Goal: Task Accomplishment & Management: Complete application form

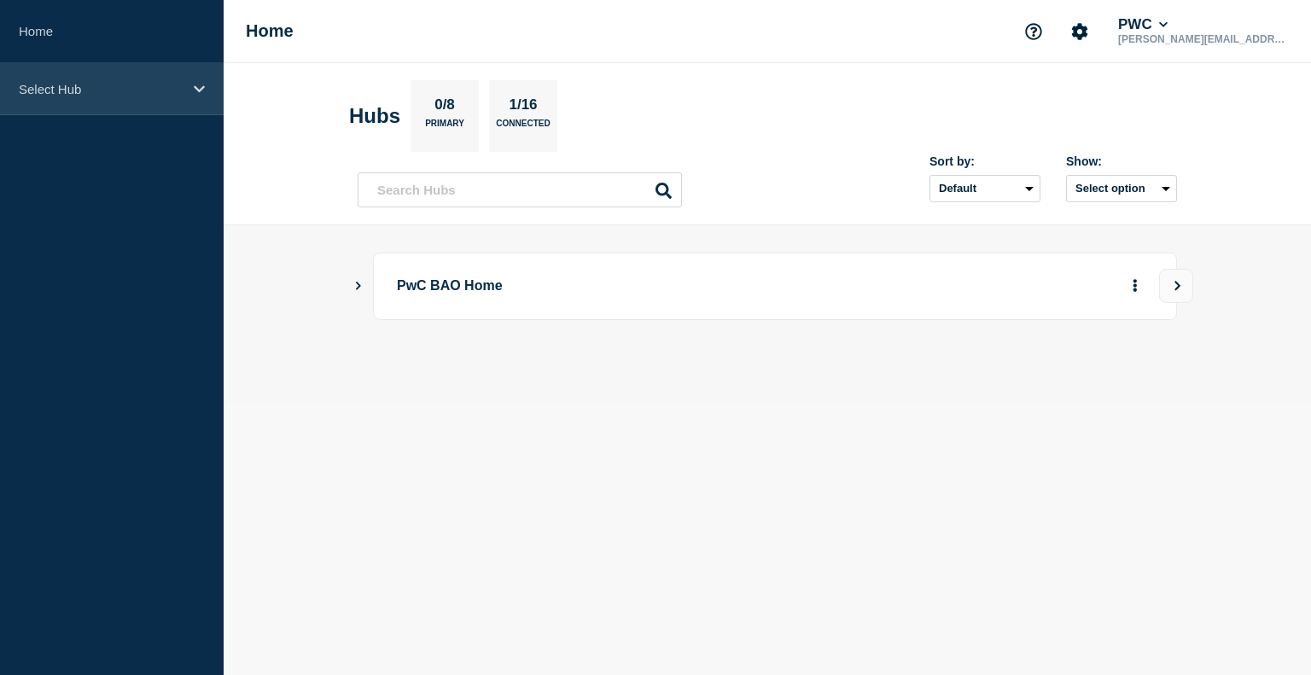
click at [195, 89] on icon at bounding box center [199, 89] width 11 height 13
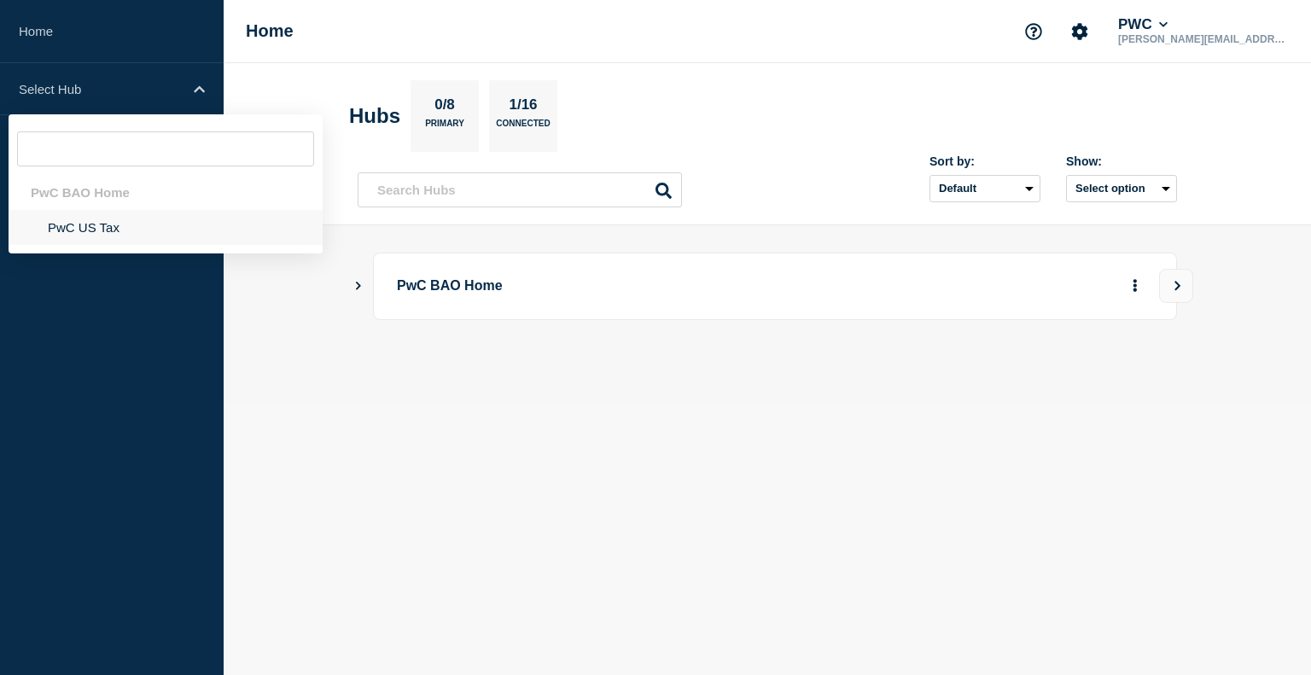
click at [87, 231] on li "PwC US Tax" at bounding box center [166, 227] width 314 height 35
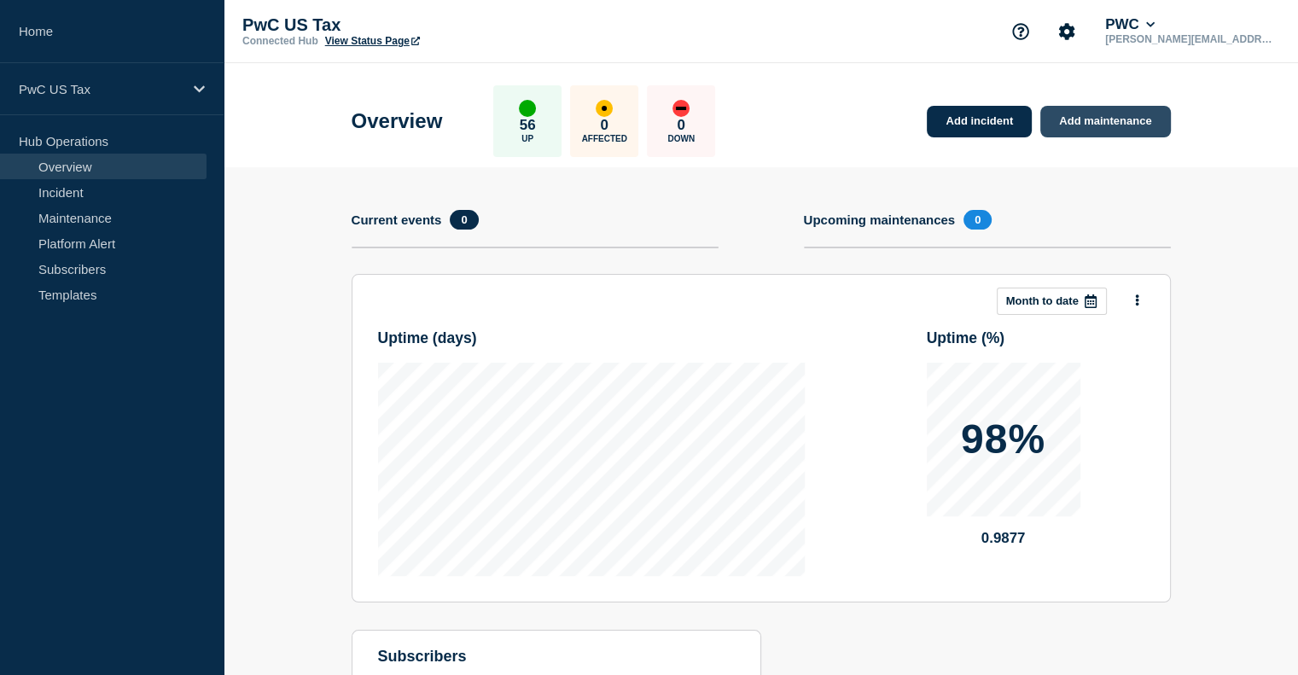
click at [1087, 126] on link "Add maintenance" at bounding box center [1105, 122] width 130 height 32
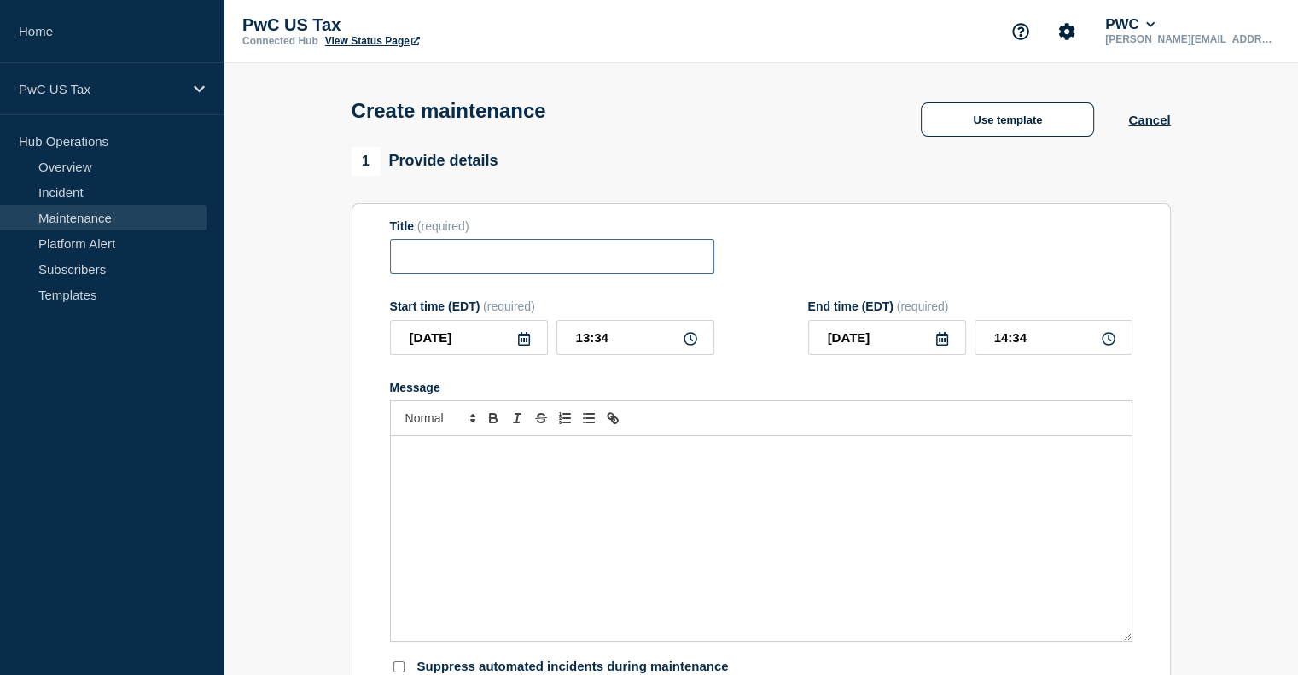
click at [526, 265] on input "Title" at bounding box center [552, 256] width 324 height 35
type input "tax docs"
click at [1001, 112] on button "Use template" at bounding box center [1007, 119] width 173 height 34
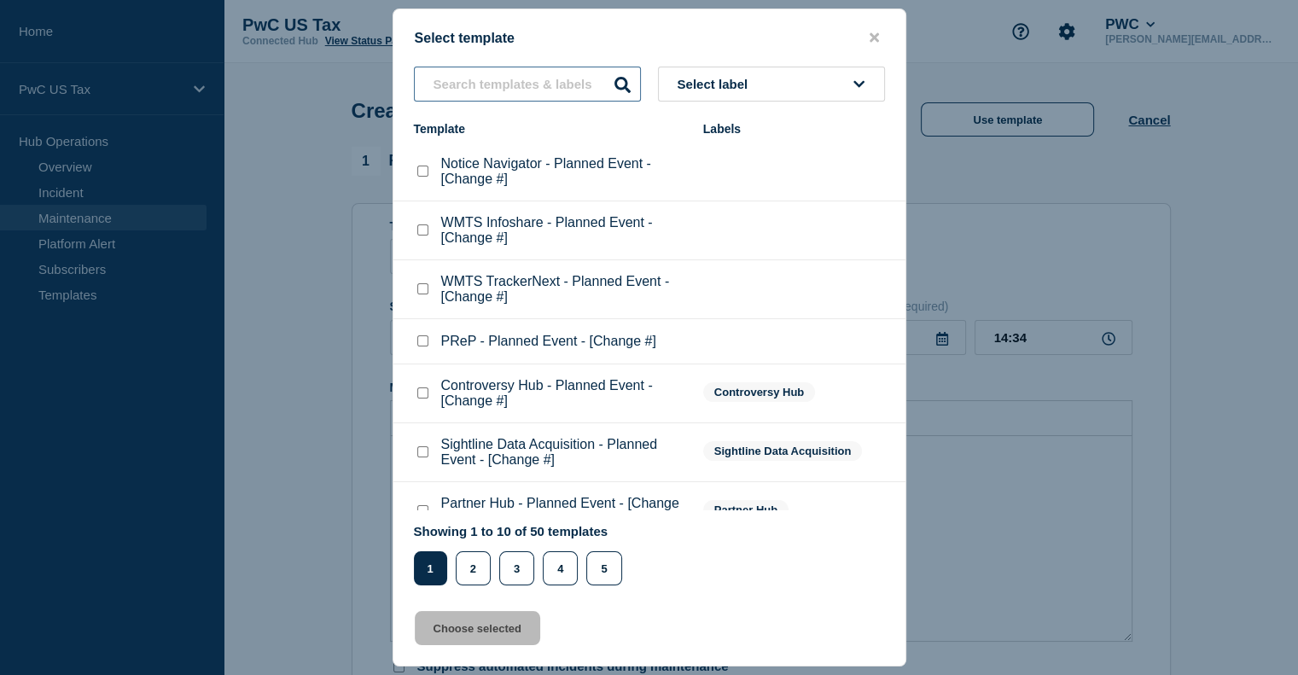
click at [512, 81] on input "text" at bounding box center [527, 84] width 227 height 35
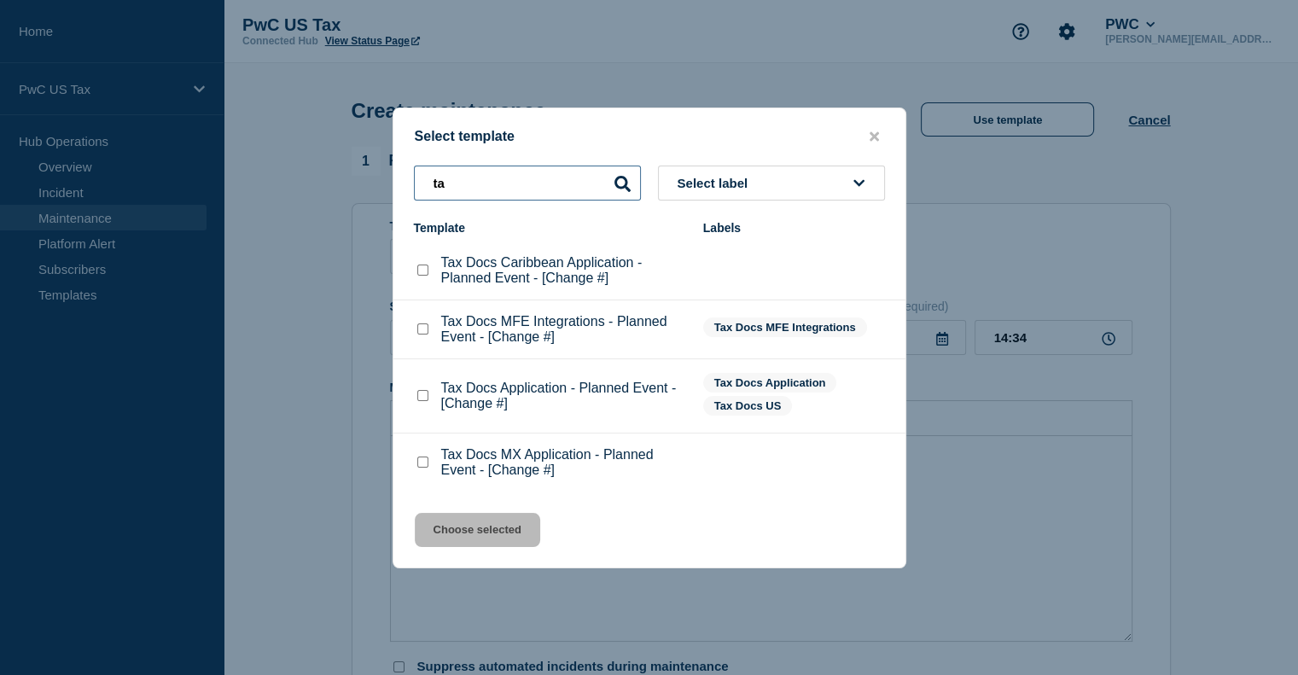
type input "t"
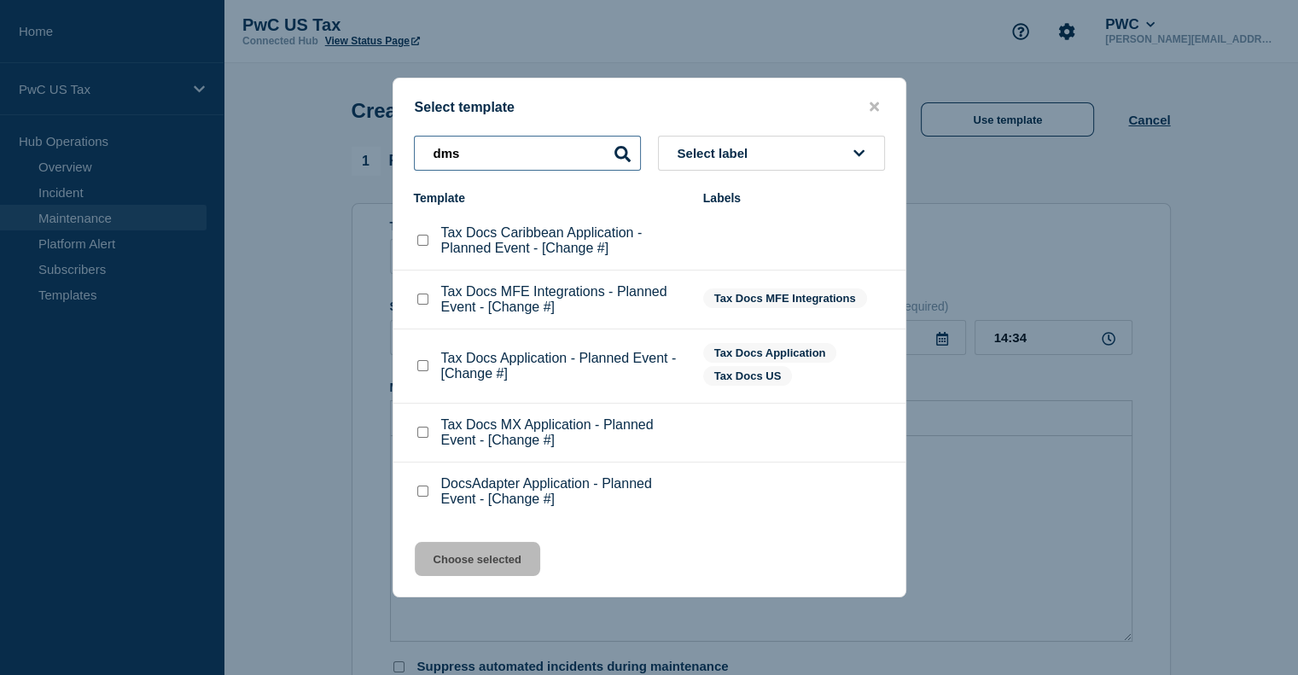
type input "dms"
click at [427, 493] on div at bounding box center [422, 491] width 17 height 17
click at [417, 494] on checkbox"] "DocsAdapter Application - Planned Event - [Change #] checkbox" at bounding box center [422, 490] width 11 height 11
click at [420, 497] on checkbox"] "DocsAdapter Application - Planned Event - [Change #] checkbox" at bounding box center [422, 490] width 11 height 11
click at [469, 490] on p "DocsAdapter Application - Planned Event - [Change #]" at bounding box center [563, 491] width 245 height 31
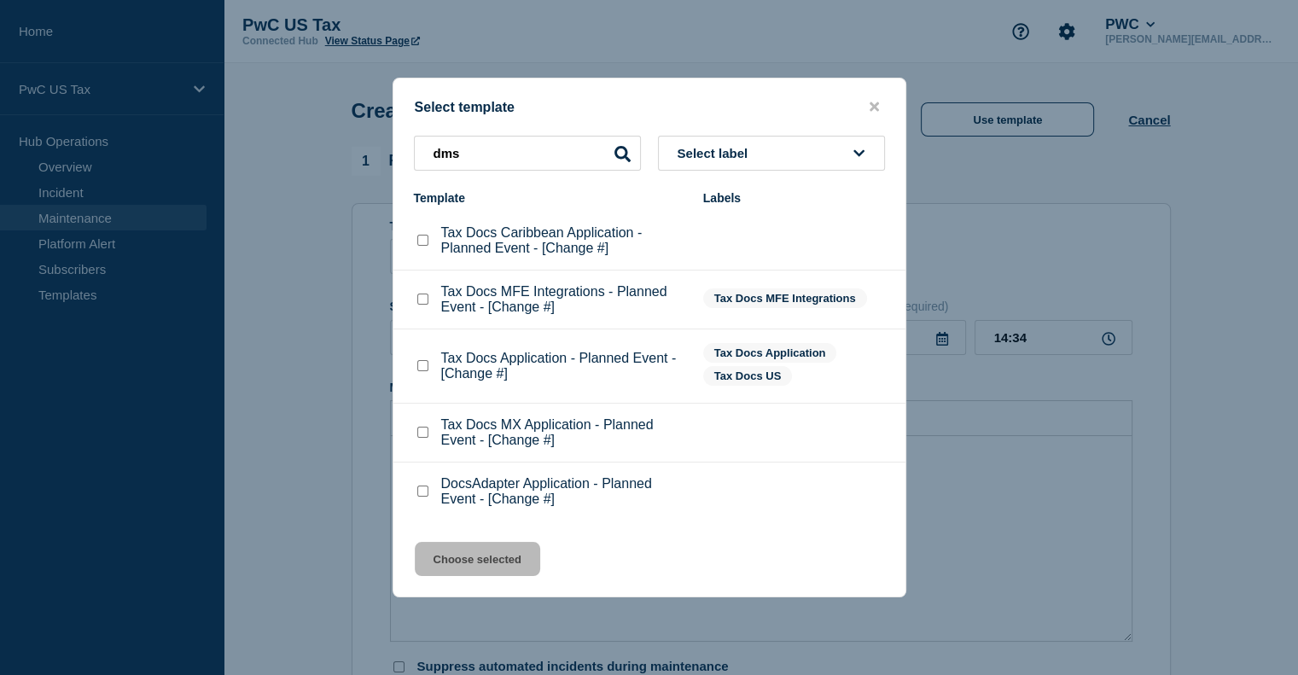
click at [422, 496] on checkbox"] "DocsAdapter Application - Planned Event - [Change #] checkbox" at bounding box center [422, 490] width 11 height 11
checkbox checkbox"] "true"
click at [874, 108] on icon "close button" at bounding box center [873, 107] width 9 height 14
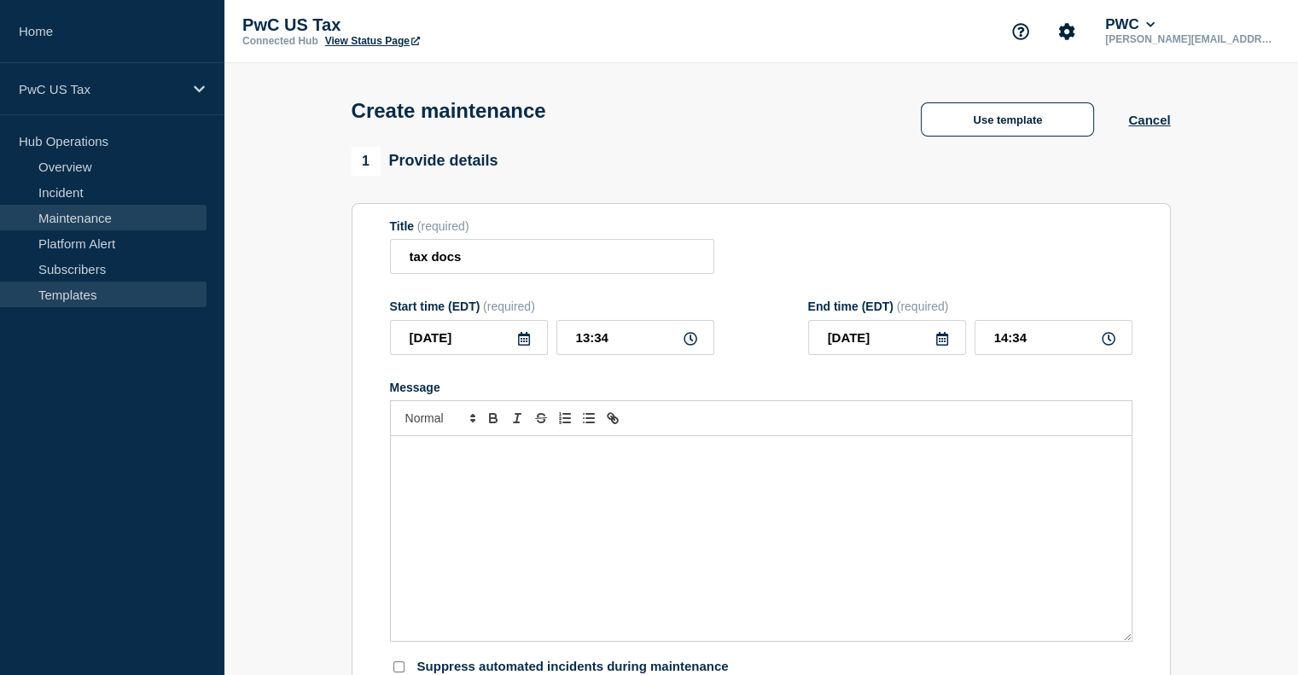
click at [62, 296] on link "Templates" at bounding box center [103, 295] width 206 height 26
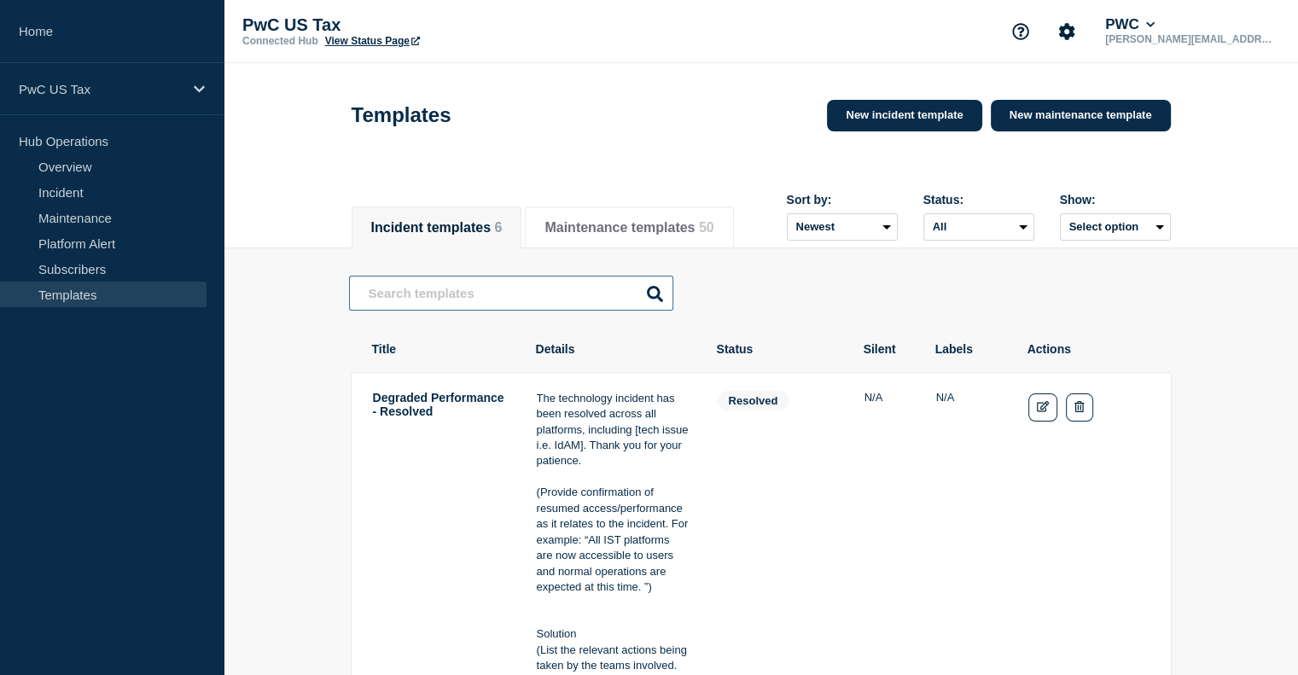
click at [457, 299] on input "text" at bounding box center [511, 293] width 324 height 35
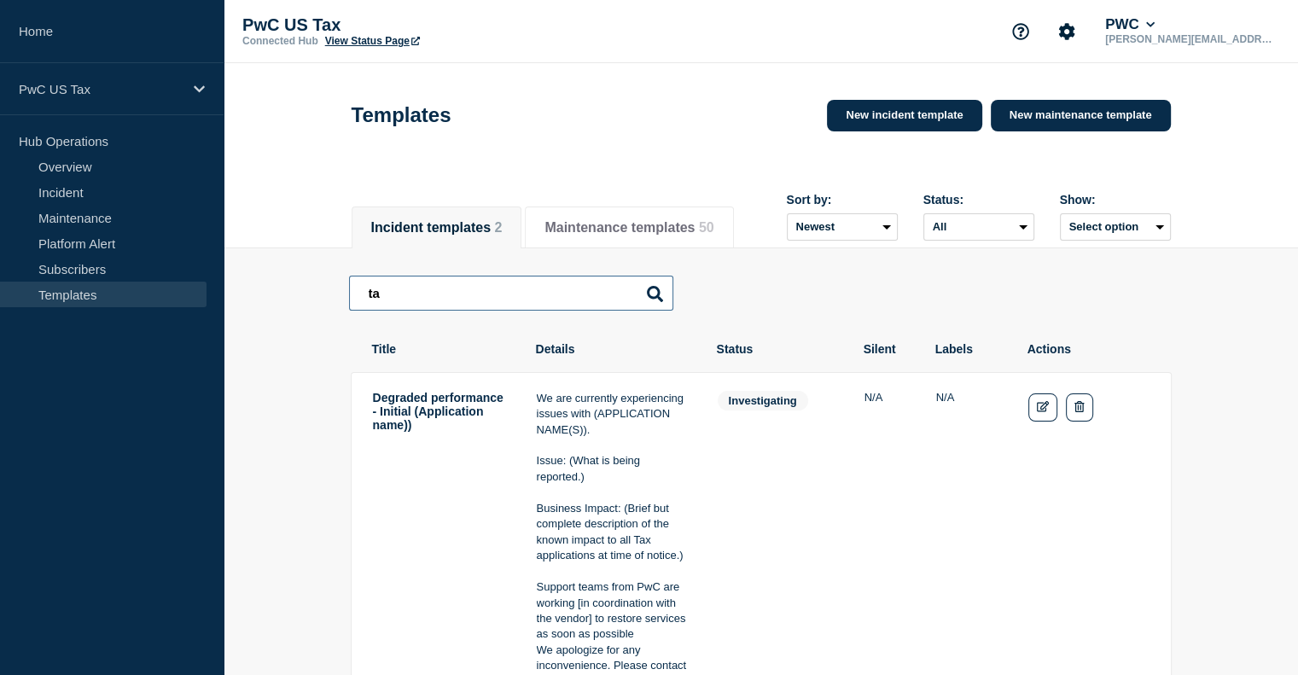
type input "t"
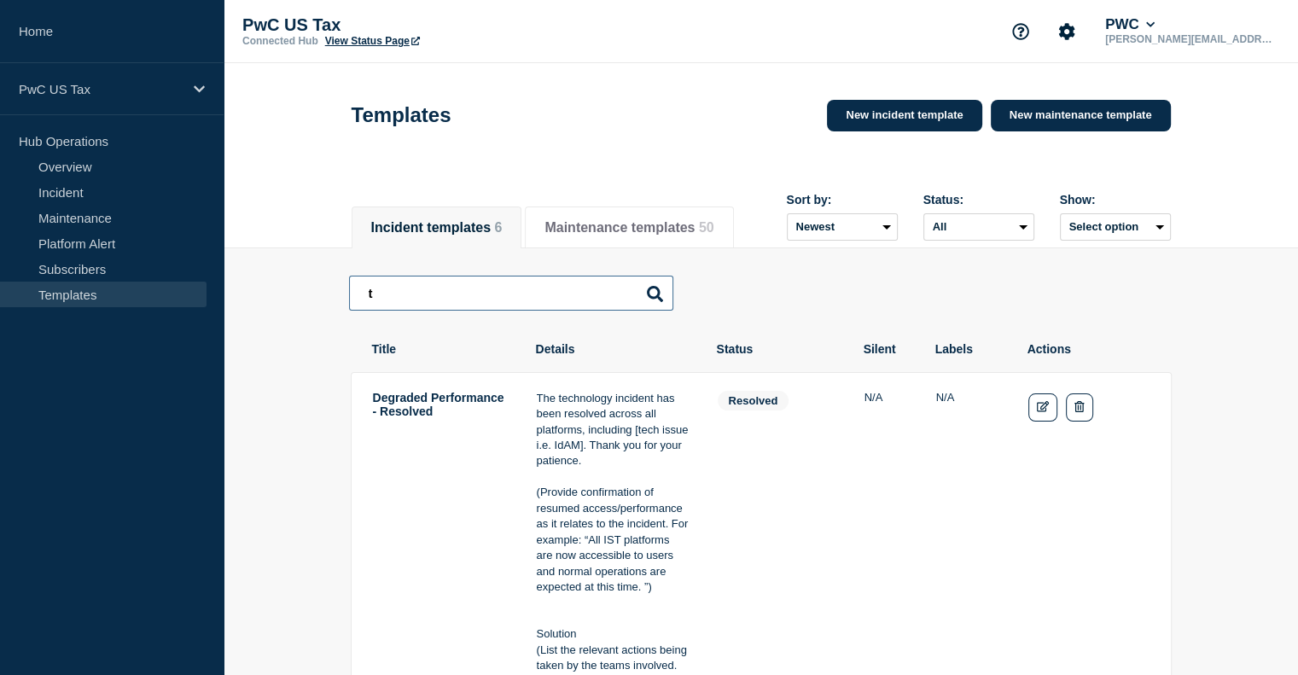
click at [451, 302] on input "t" at bounding box center [511, 293] width 324 height 35
click at [907, 124] on link "New incident template" at bounding box center [904, 116] width 154 height 32
click at [1124, 119] on link "New maintenance template" at bounding box center [1081, 116] width 180 height 32
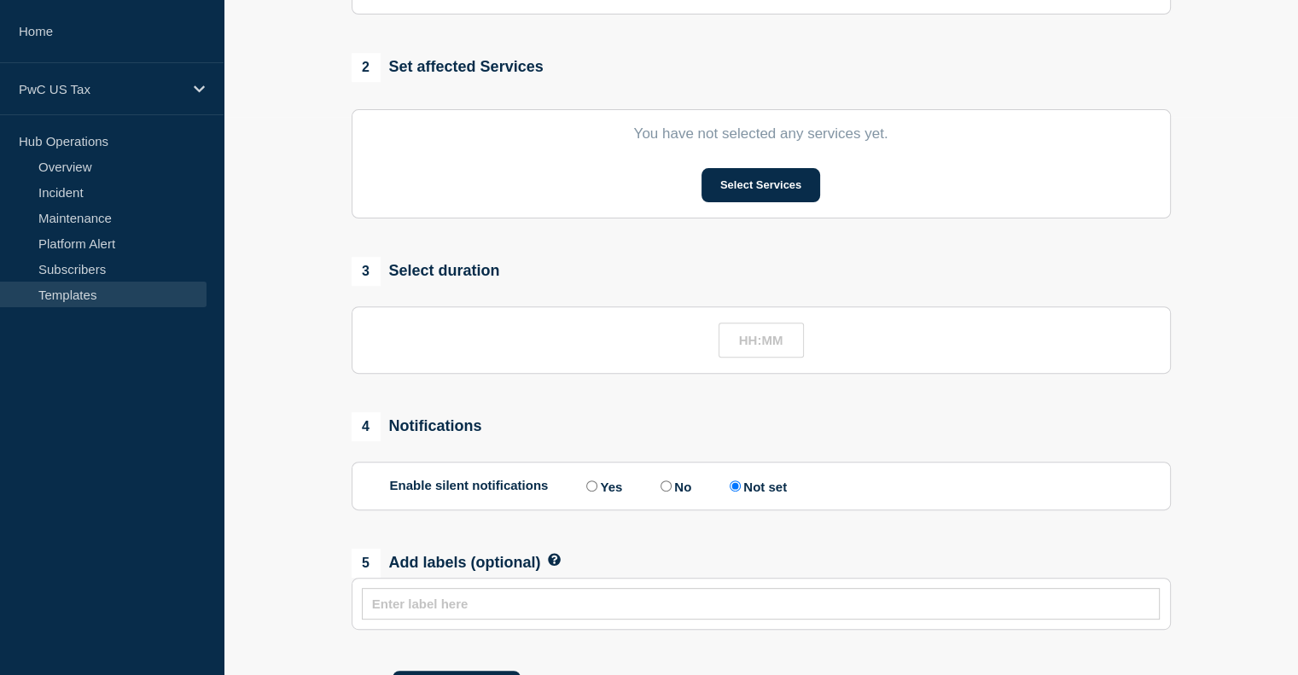
scroll to position [549, 0]
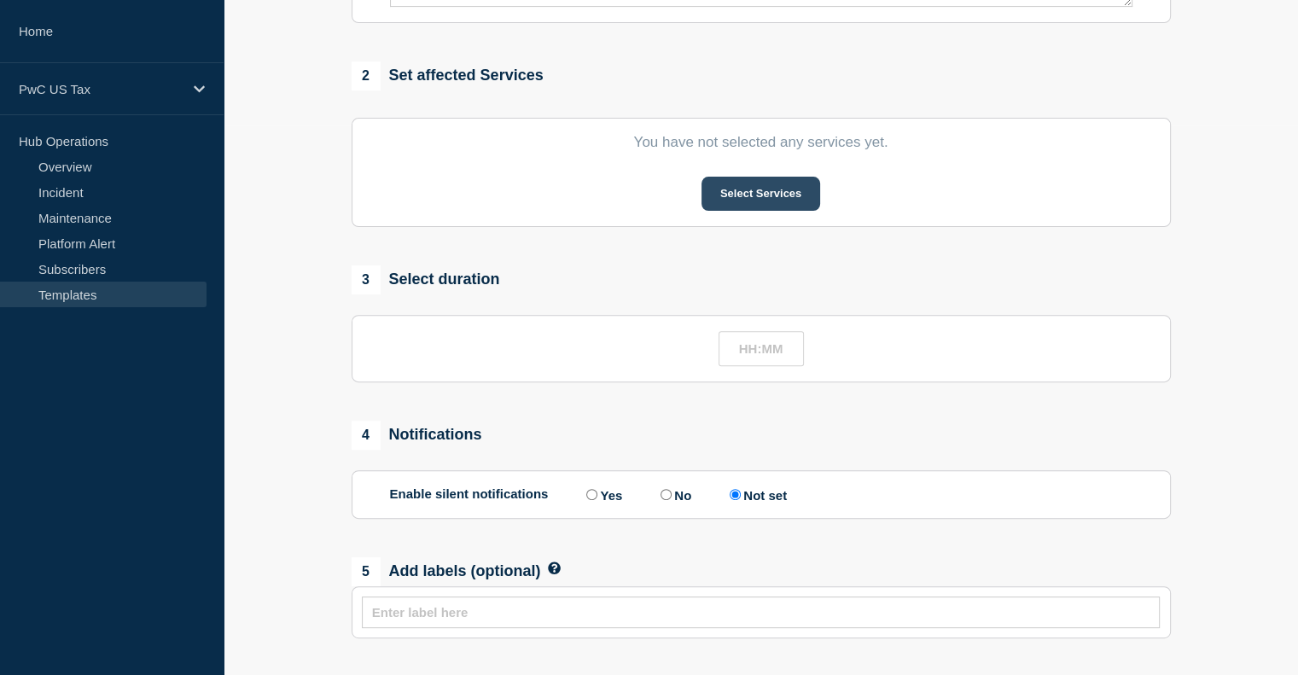
click at [720, 204] on button "Select Services" at bounding box center [760, 194] width 119 height 34
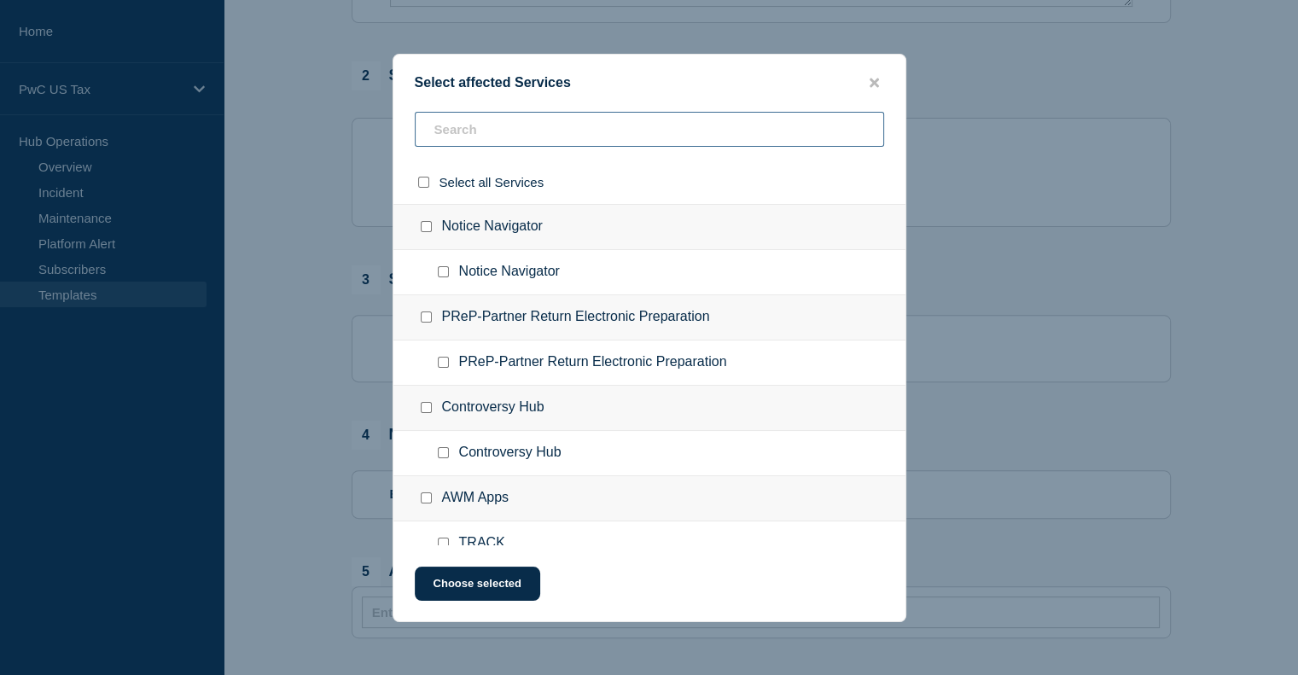
click at [491, 129] on input "text" at bounding box center [649, 129] width 469 height 35
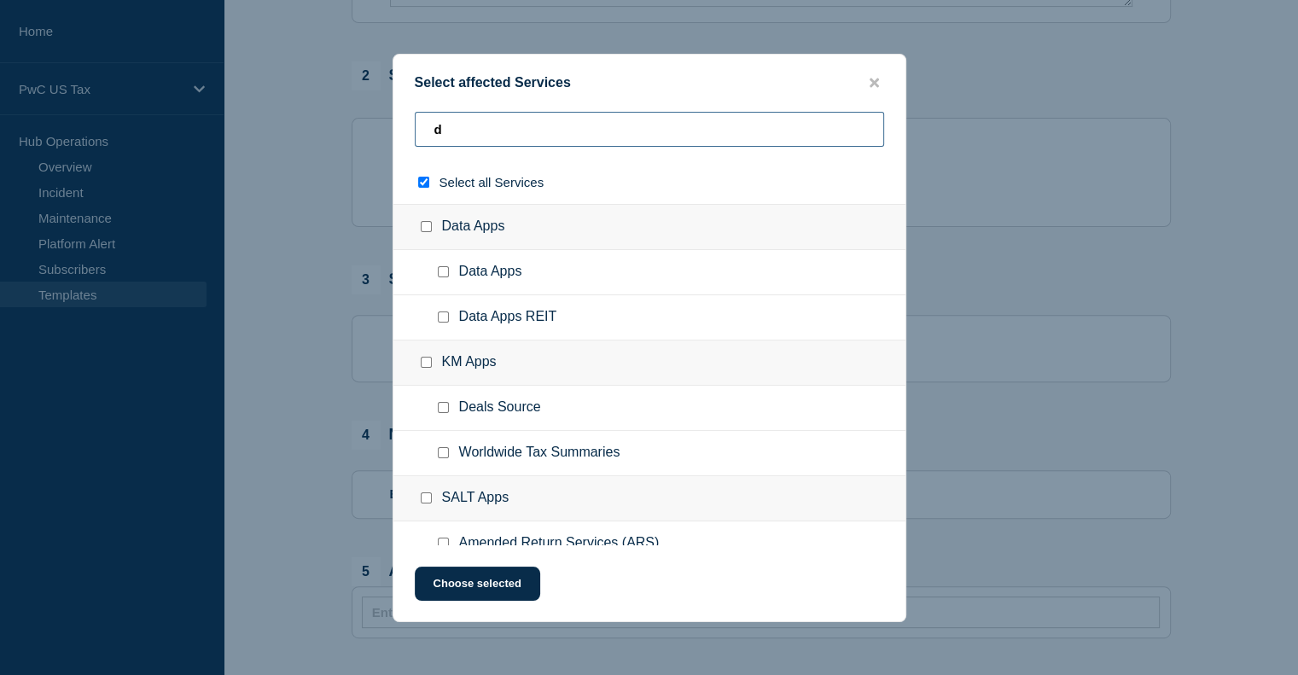
type input "dm"
checkbox input "true"
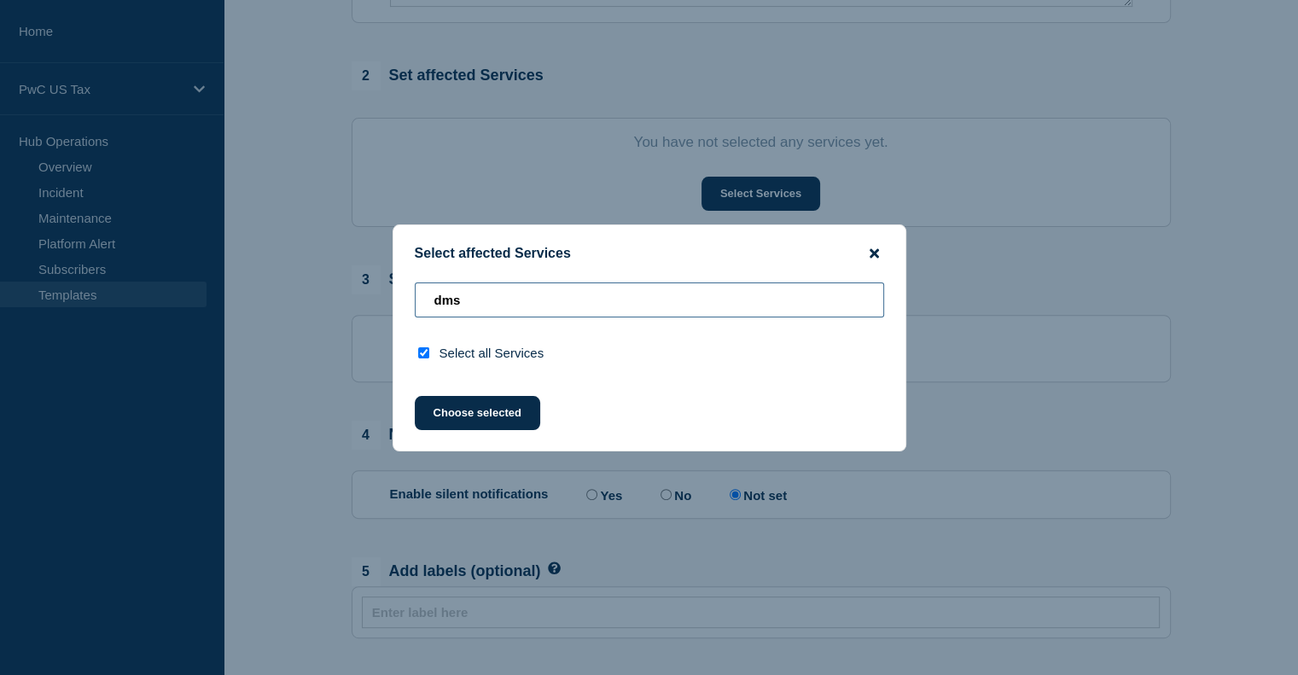
type input "dms"
click at [877, 254] on icon "close button" at bounding box center [873, 252] width 9 height 9
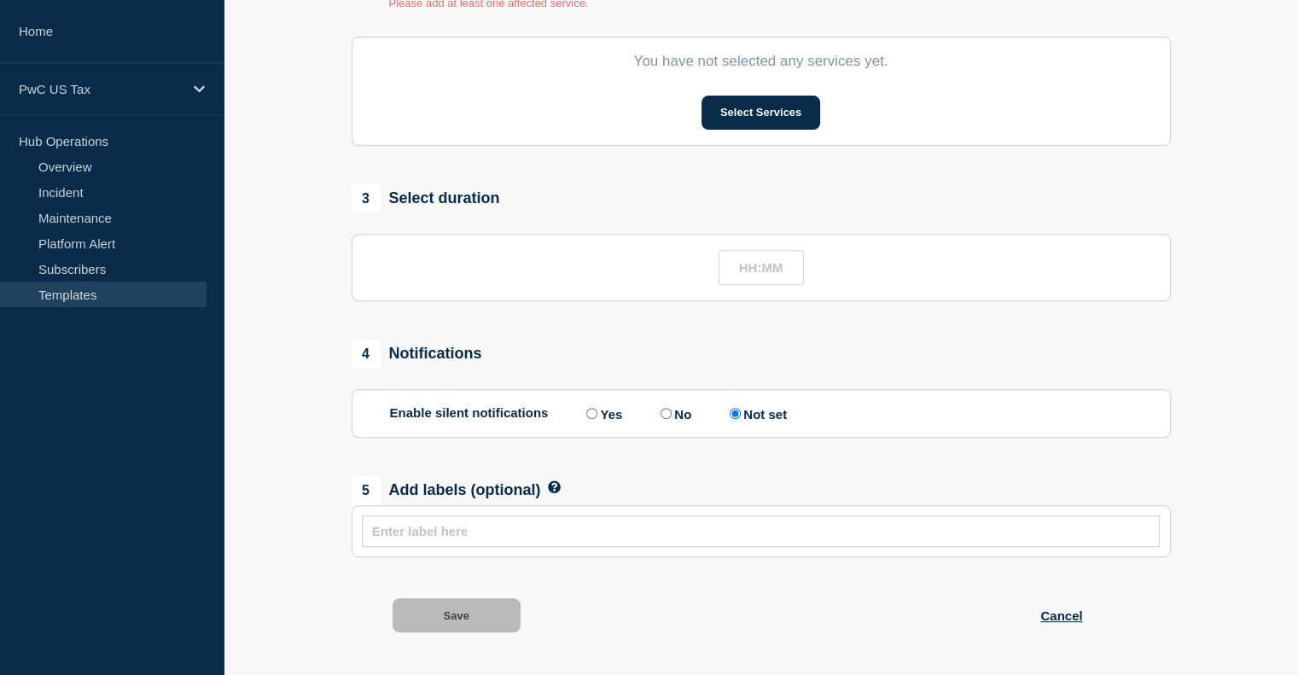
scroll to position [655, 0]
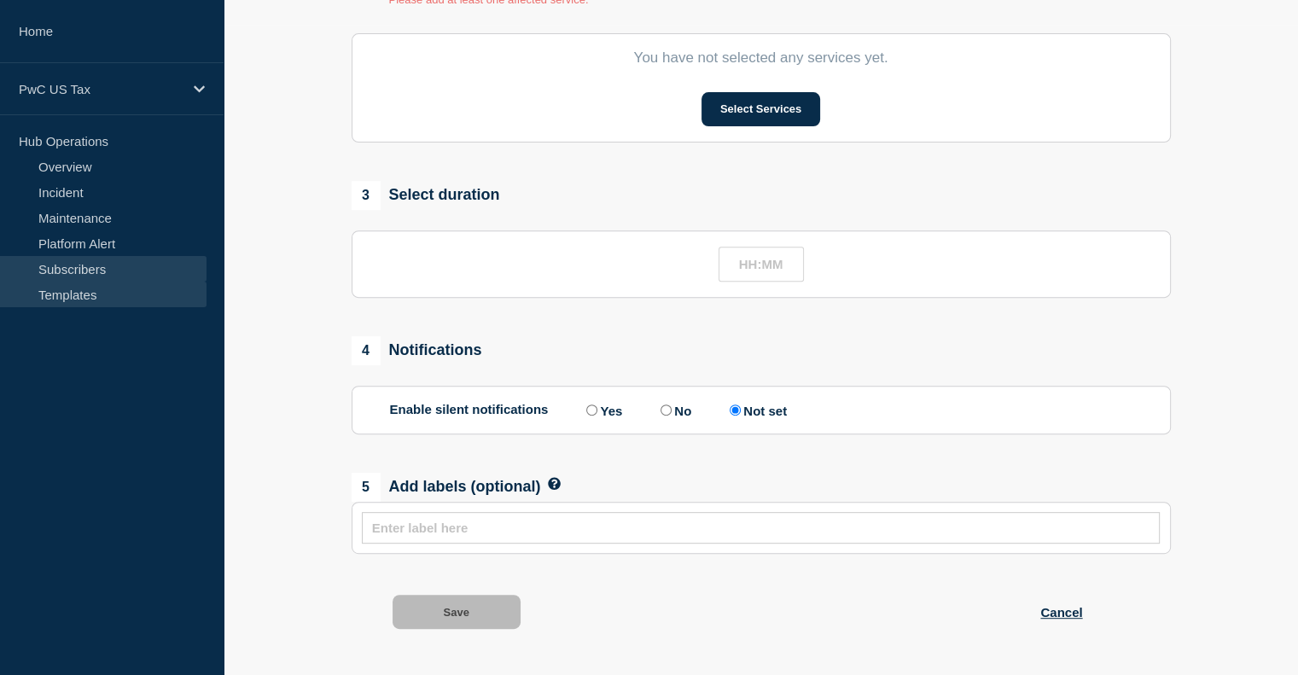
click at [44, 276] on link "Subscribers" at bounding box center [103, 269] width 206 height 26
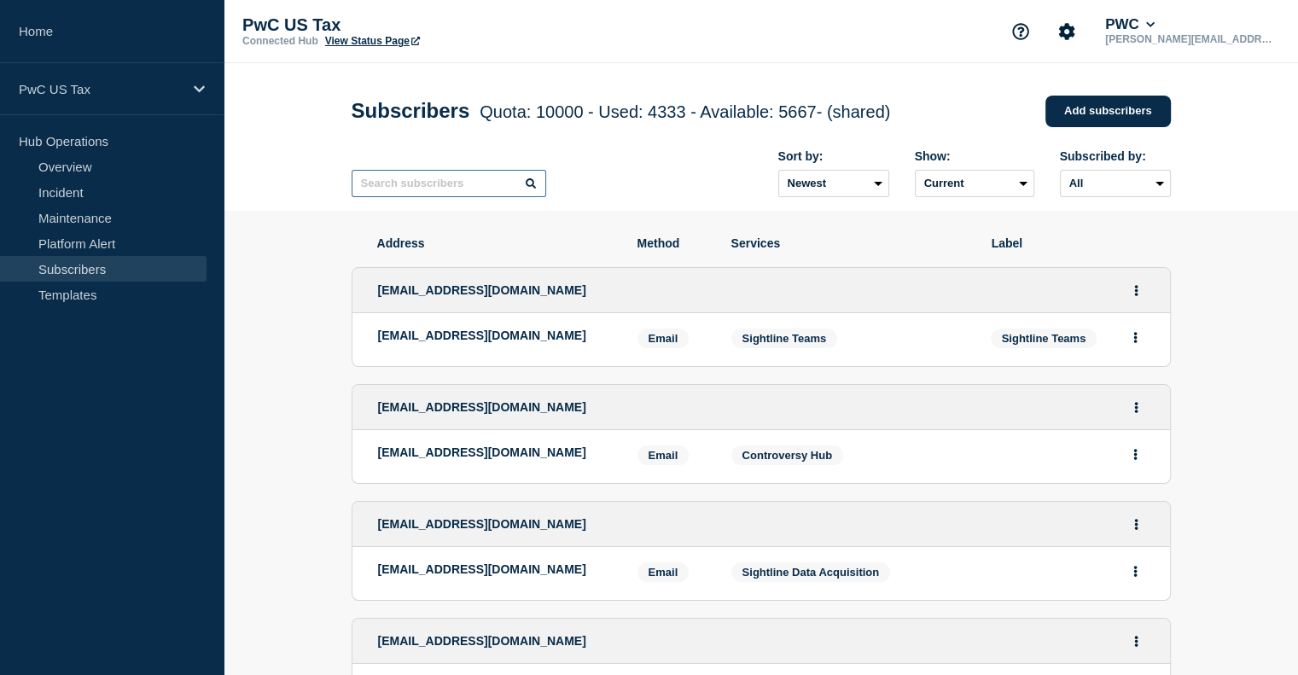
click at [413, 186] on input "text" at bounding box center [449, 183] width 195 height 27
click at [1106, 119] on link "Add subscribers" at bounding box center [1107, 112] width 125 height 32
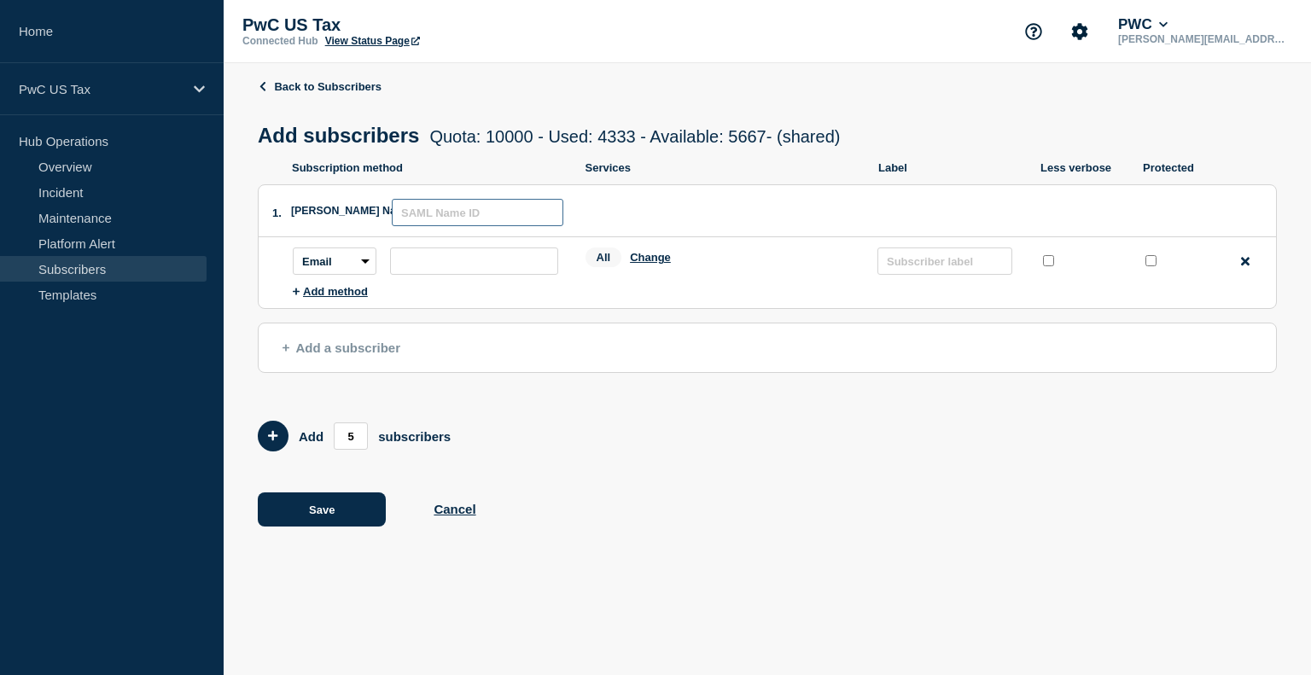
click at [542, 218] on input "text" at bounding box center [477, 212] width 171 height 27
click at [284, 90] on link "Back to Subscribers" at bounding box center [320, 86] width 124 height 13
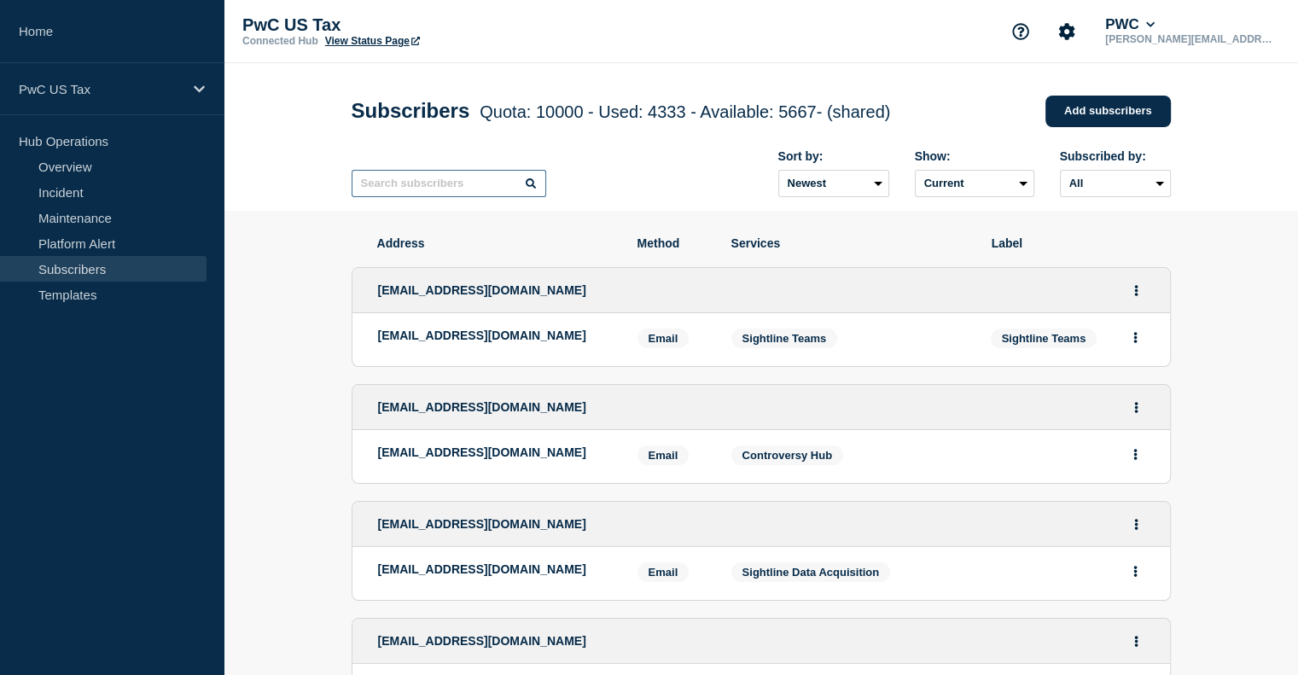
click at [439, 185] on input "text" at bounding box center [449, 183] width 195 height 27
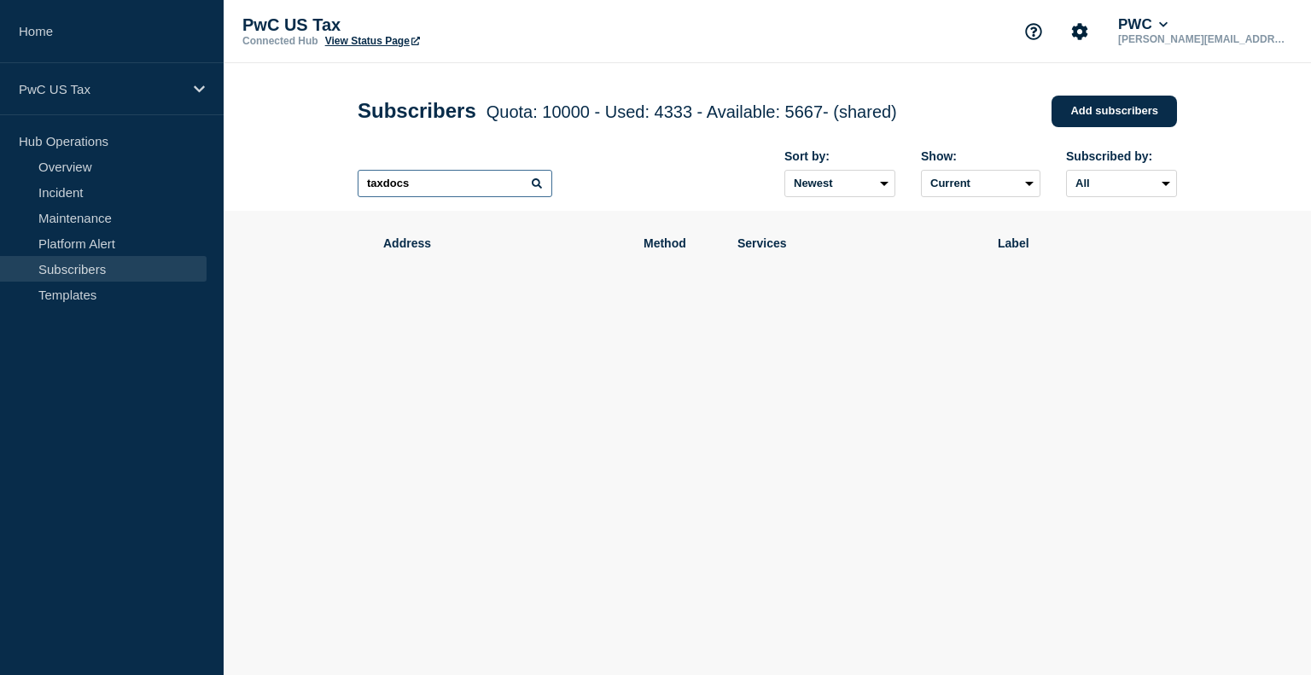
click at [385, 188] on input "taxdocs" at bounding box center [454, 183] width 195 height 27
type input "tax docs"
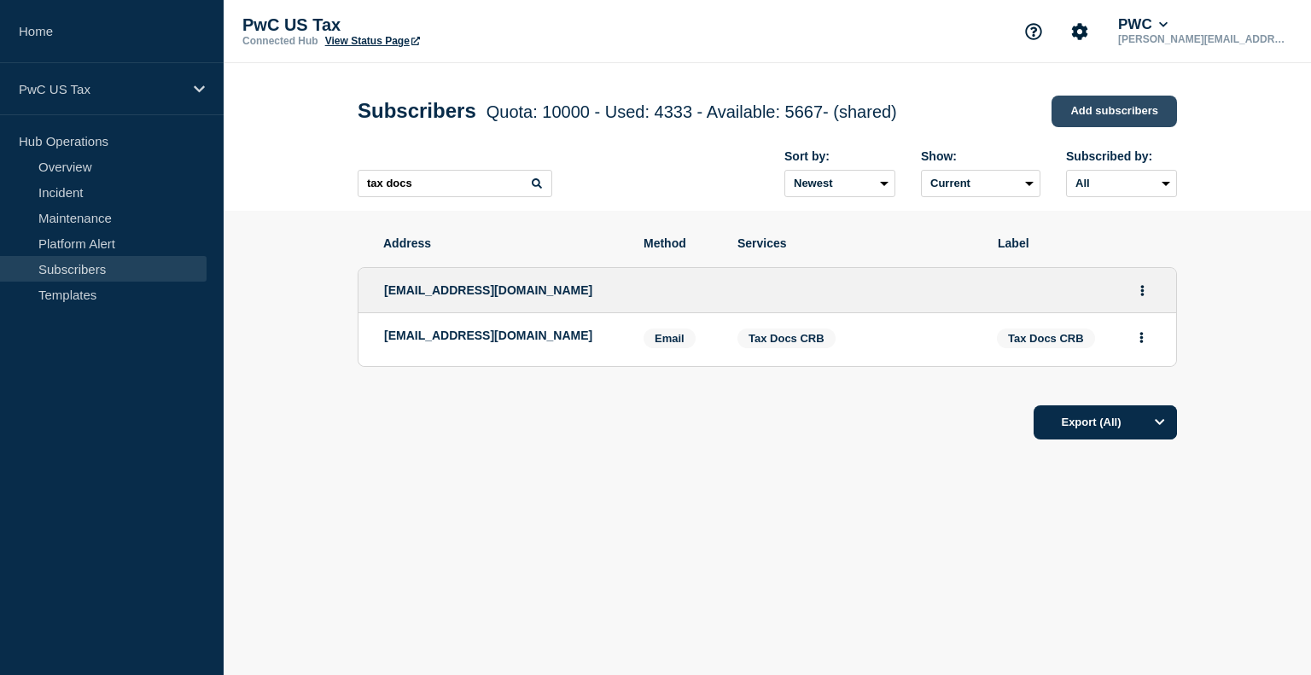
click at [1133, 107] on link "Add subscribers" at bounding box center [1113, 112] width 125 height 32
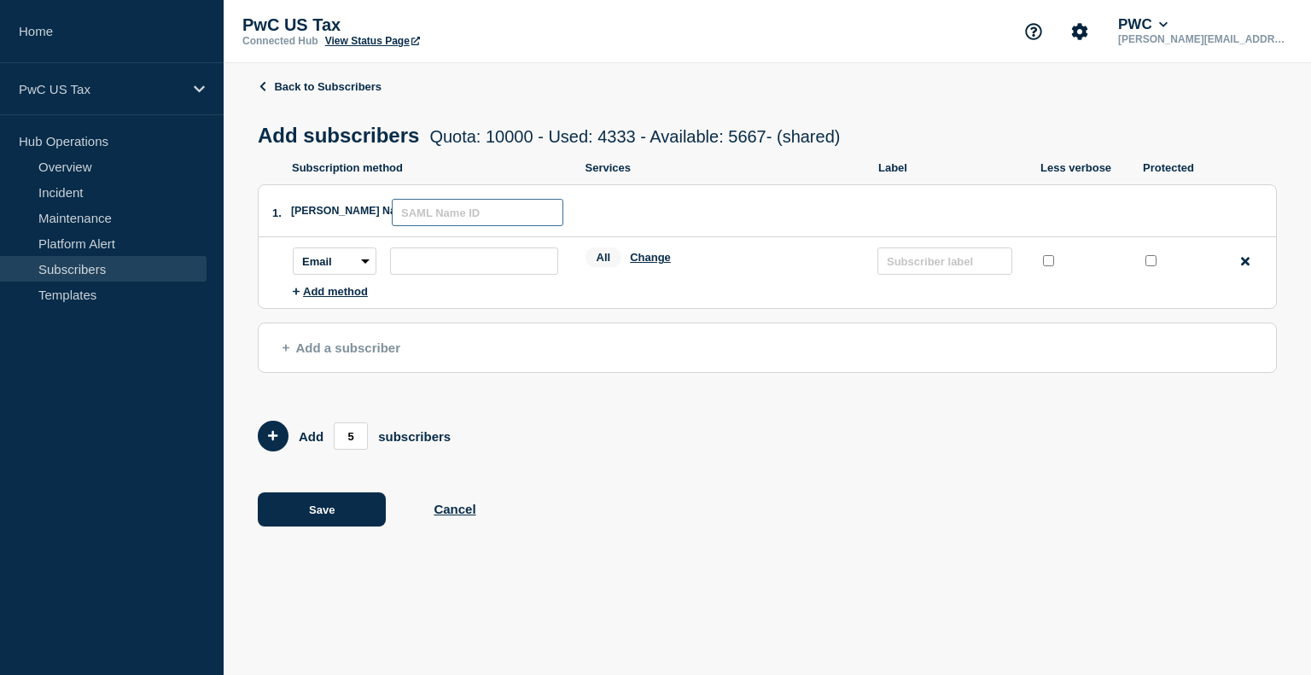
click at [449, 215] on input "text" at bounding box center [477, 212] width 171 height 27
click at [433, 268] on input "subscription-address" at bounding box center [474, 260] width 168 height 27
click at [398, 355] on span "Add a subscriber" at bounding box center [341, 347] width 118 height 15
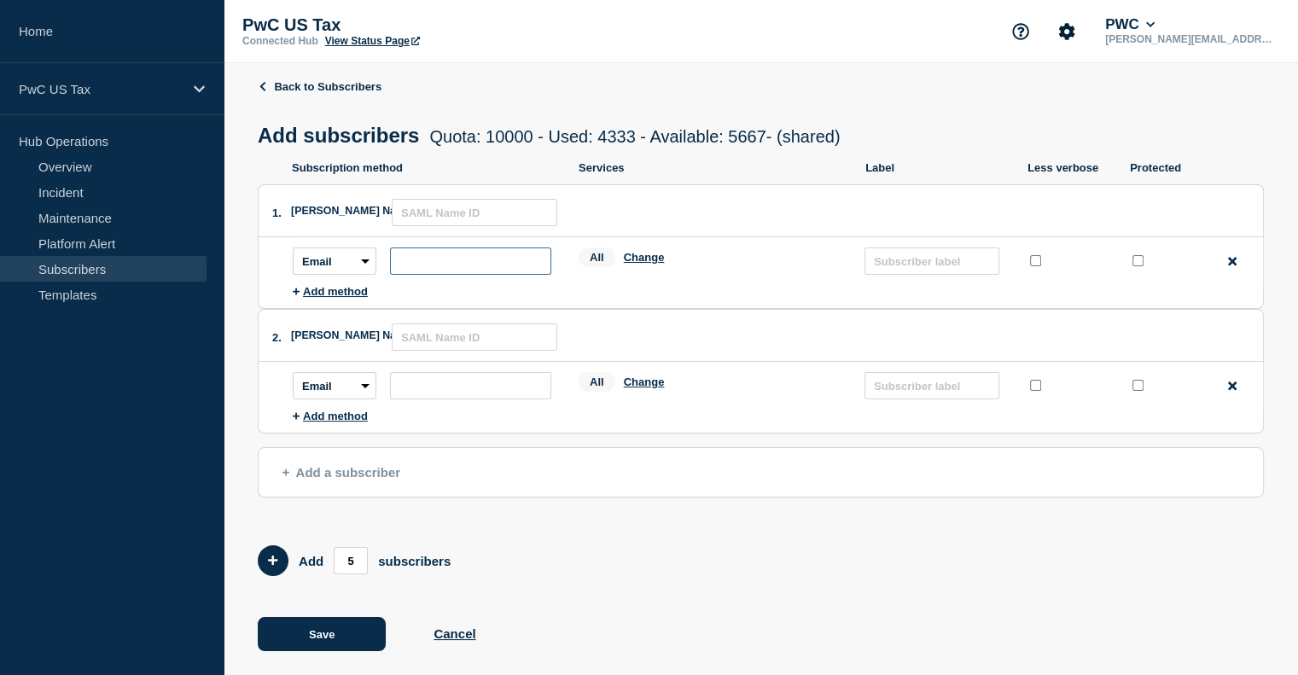
click at [456, 269] on input "subscription-address" at bounding box center [470, 260] width 161 height 27
click at [961, 268] on input "text" at bounding box center [931, 260] width 135 height 27
click at [366, 272] on select "Email SMS Webhook Slack Teams" at bounding box center [335, 260] width 84 height 27
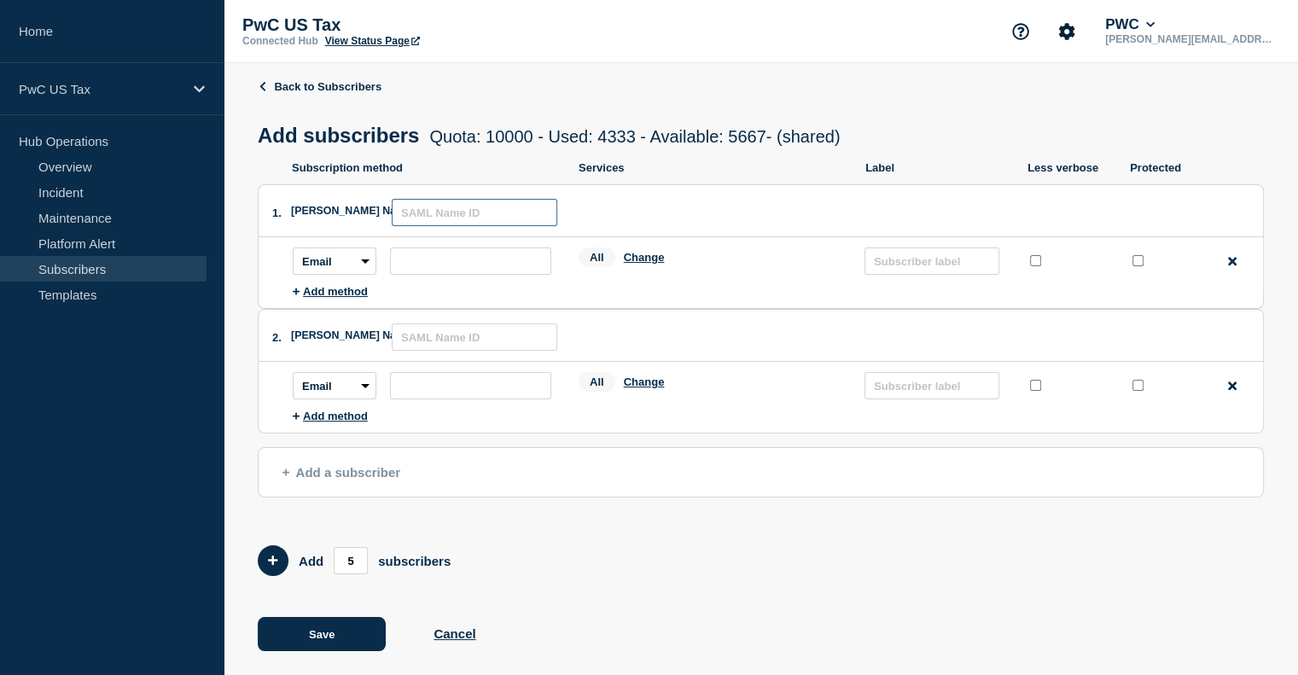
click at [425, 216] on input "text" at bounding box center [475, 212] width 166 height 27
type input "DMS Legacy"
click at [450, 268] on input "subscription-address" at bounding box center [470, 260] width 161 height 27
click at [491, 259] on input "subscription-address" at bounding box center [470, 260] width 161 height 27
paste input "us_it-ops-app-support-tax---l3-dms@pwc.com"
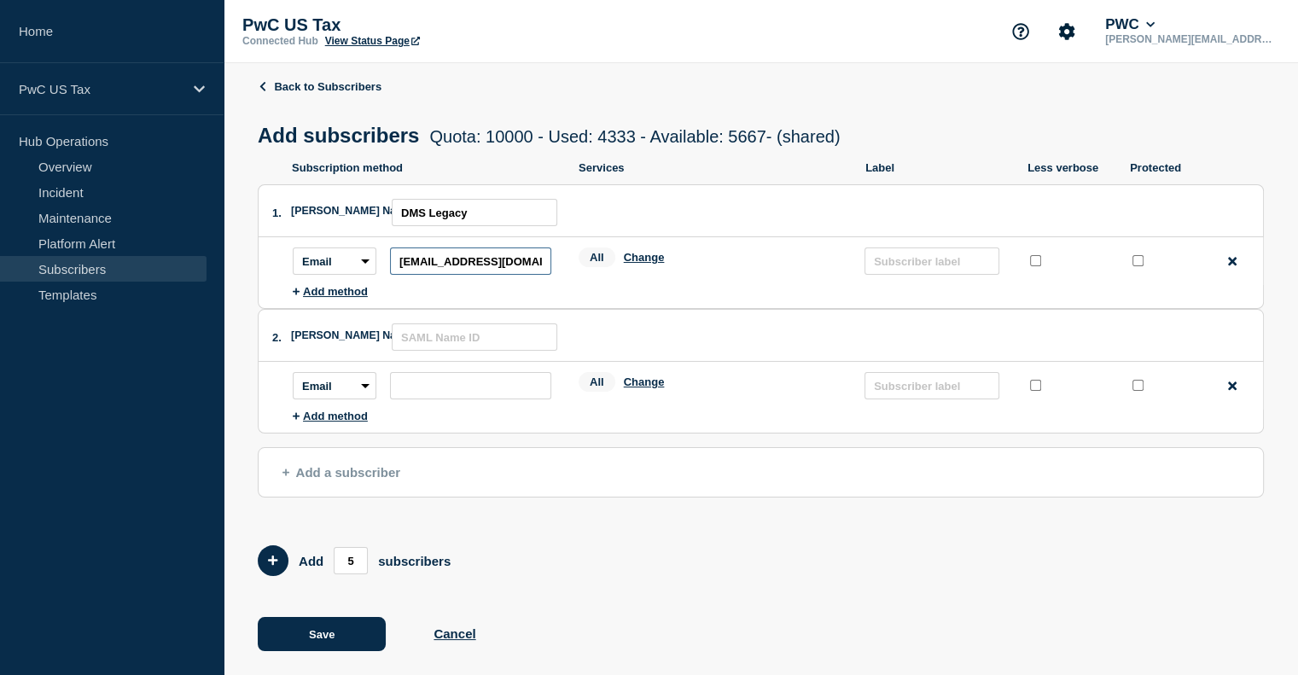
scroll to position [0, 99]
type input "us_it-ops-app-support-tax---l3-dms@pwc.com"
click at [906, 265] on input "text" at bounding box center [931, 260] width 135 height 27
click at [1232, 390] on icon at bounding box center [1232, 385] width 9 height 9
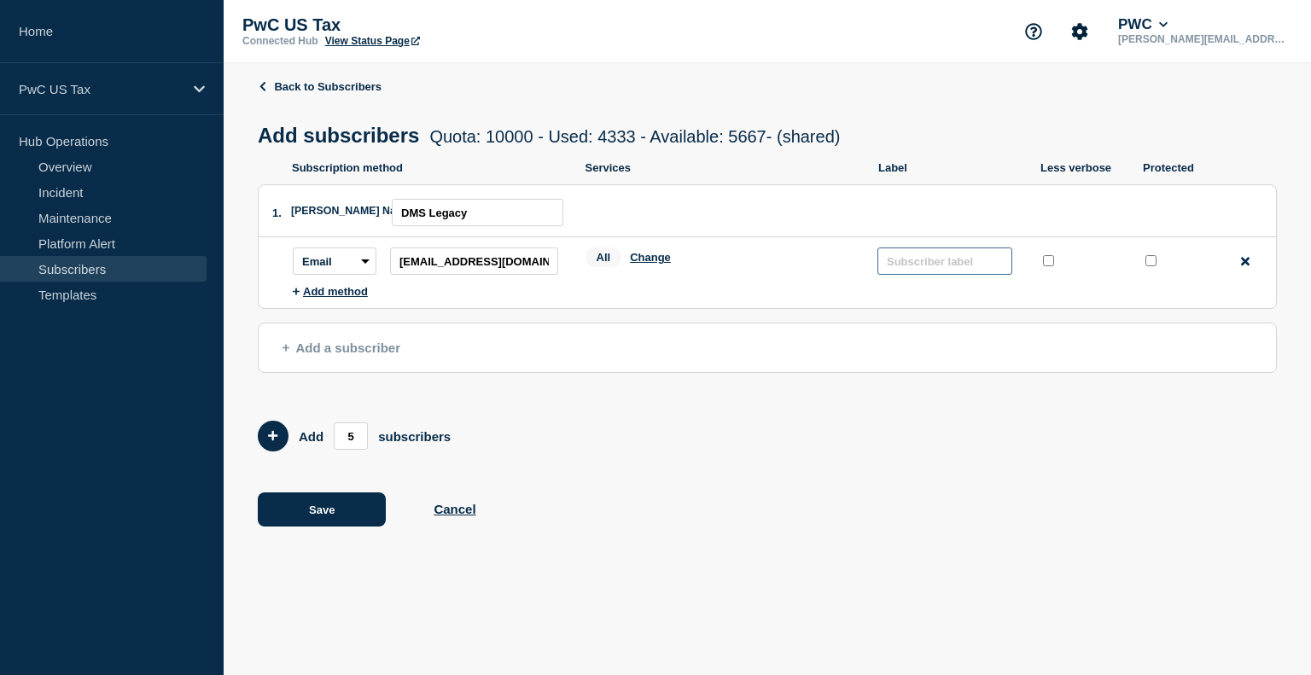
click at [939, 261] on input "text" at bounding box center [944, 260] width 135 height 27
click at [331, 514] on button "Save" at bounding box center [322, 509] width 128 height 34
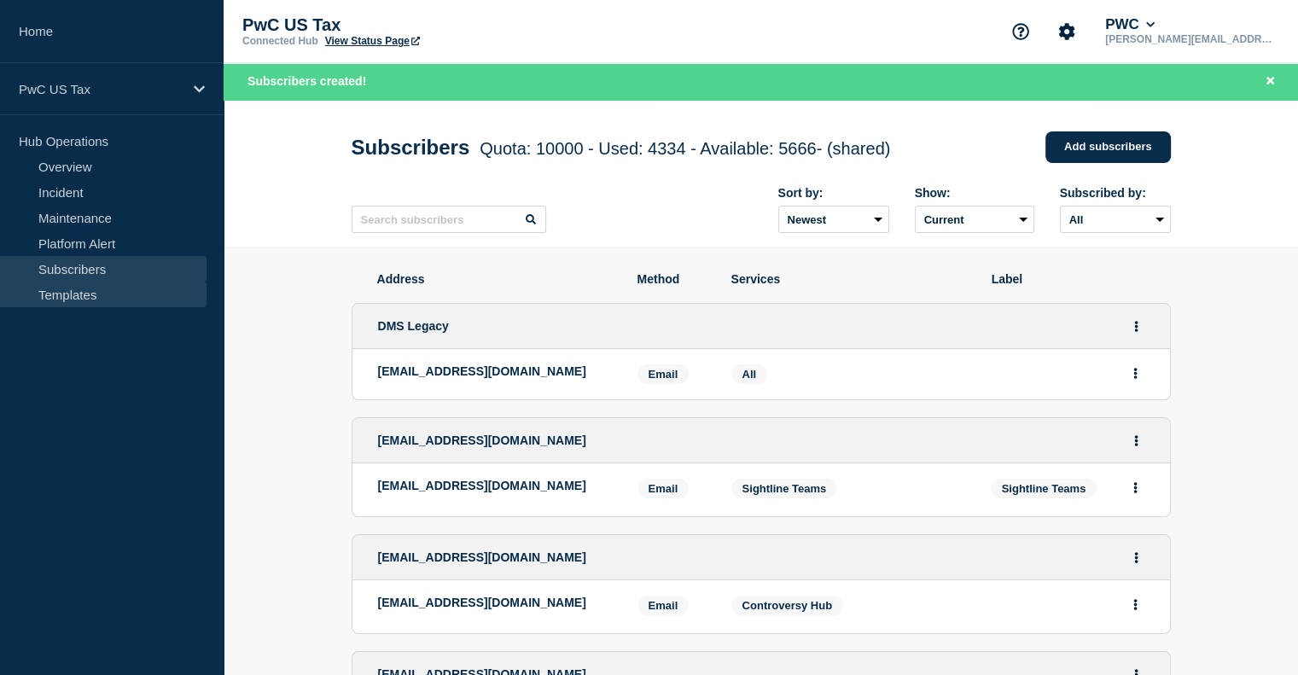
click at [88, 283] on link "Templates" at bounding box center [103, 295] width 206 height 26
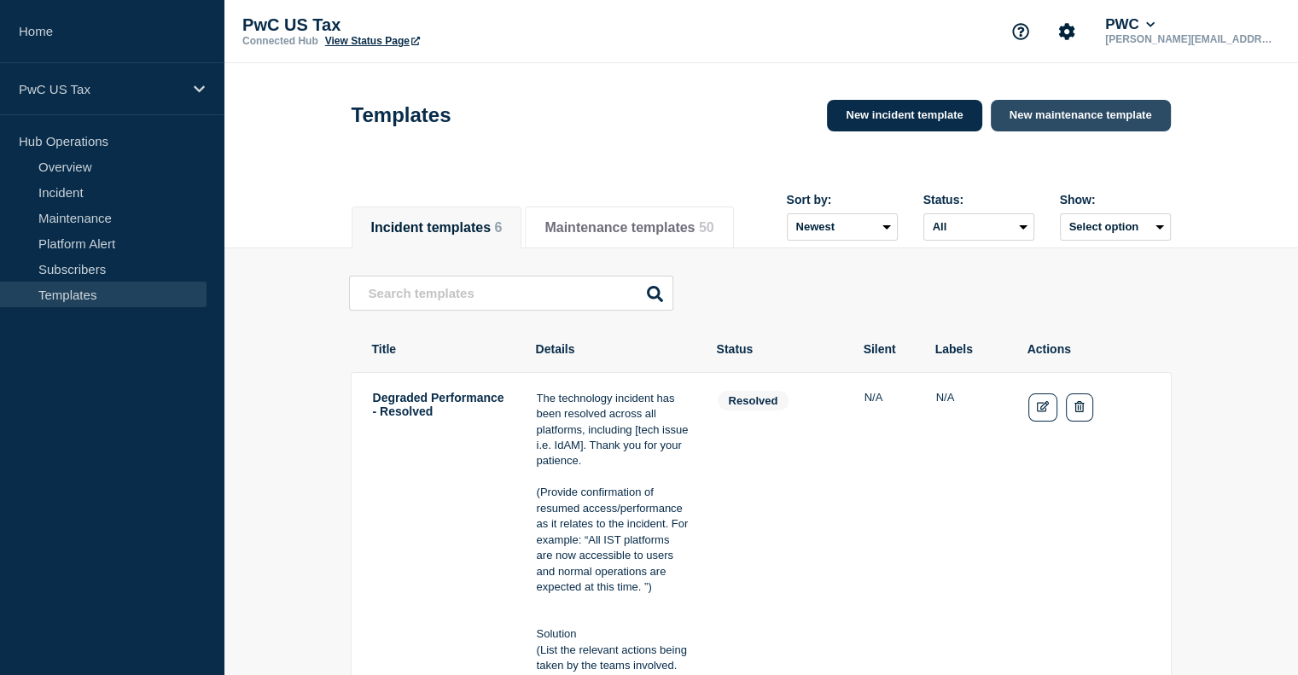
click at [1108, 111] on link "New maintenance template" at bounding box center [1081, 116] width 180 height 32
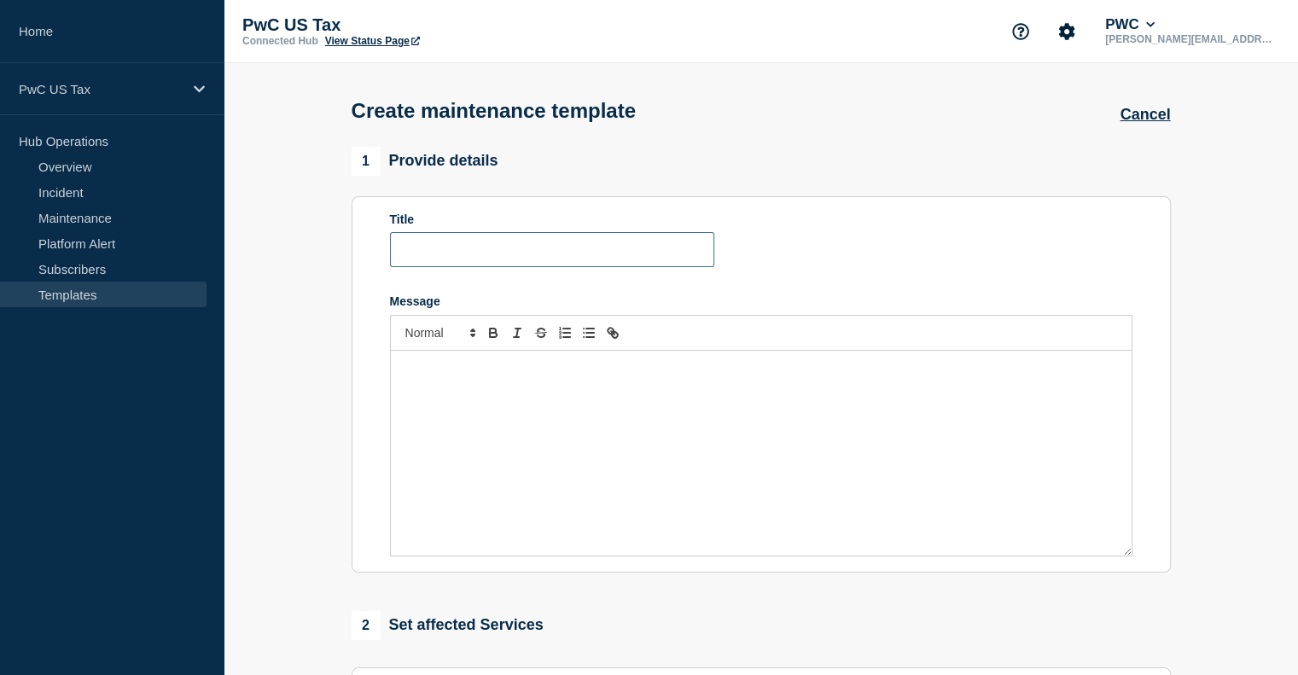
click at [487, 253] on input "Title" at bounding box center [552, 249] width 324 height 35
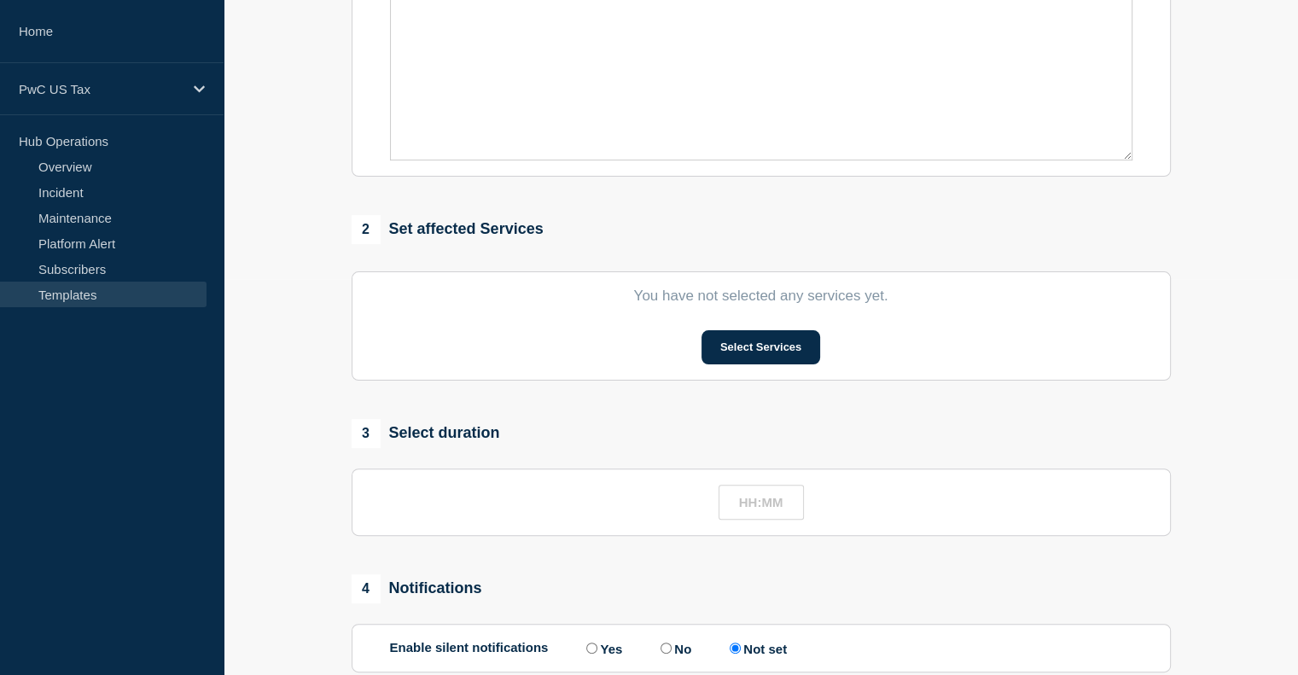
scroll to position [401, 0]
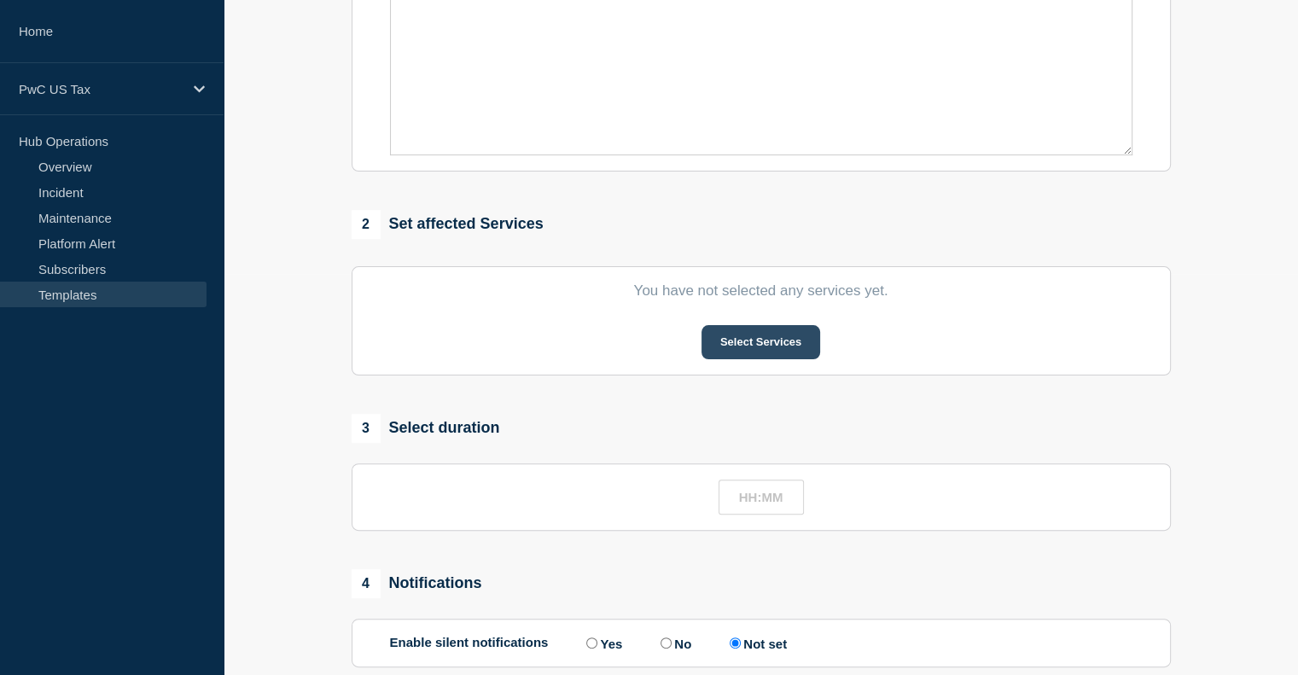
type input "Test"
click at [738, 344] on button "Select Services" at bounding box center [760, 342] width 119 height 34
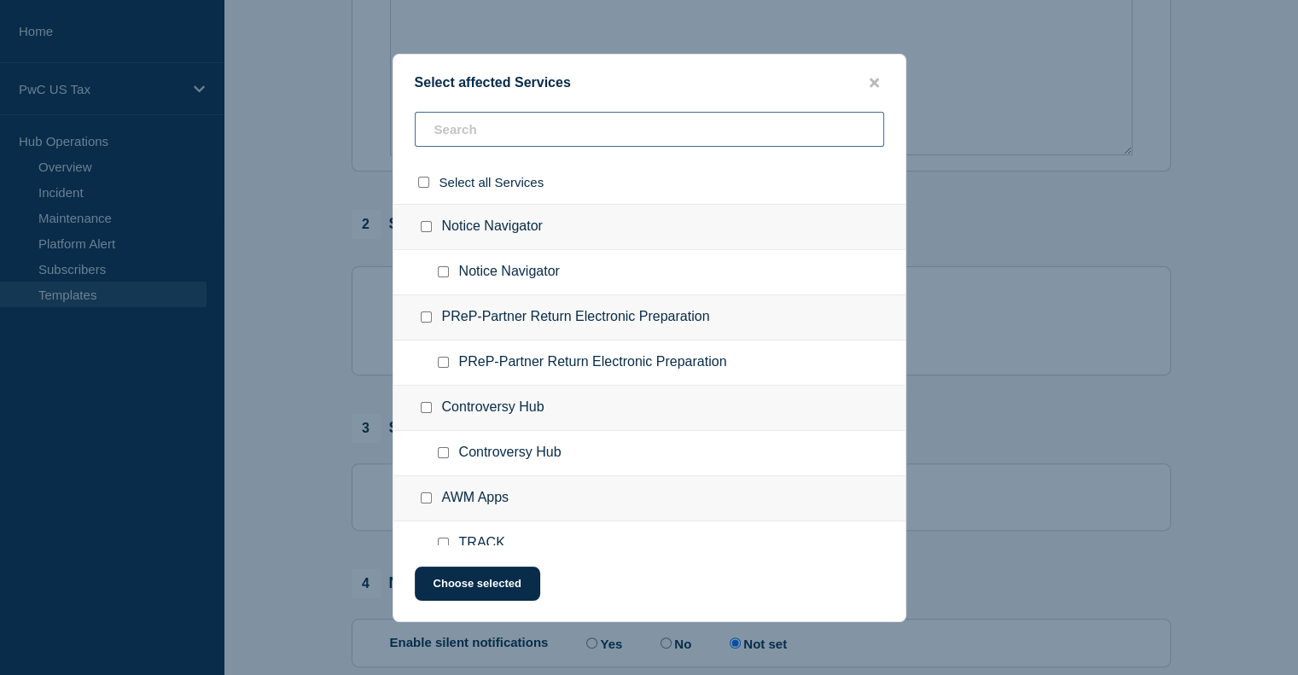
click at [451, 134] on input "text" at bounding box center [649, 129] width 469 height 35
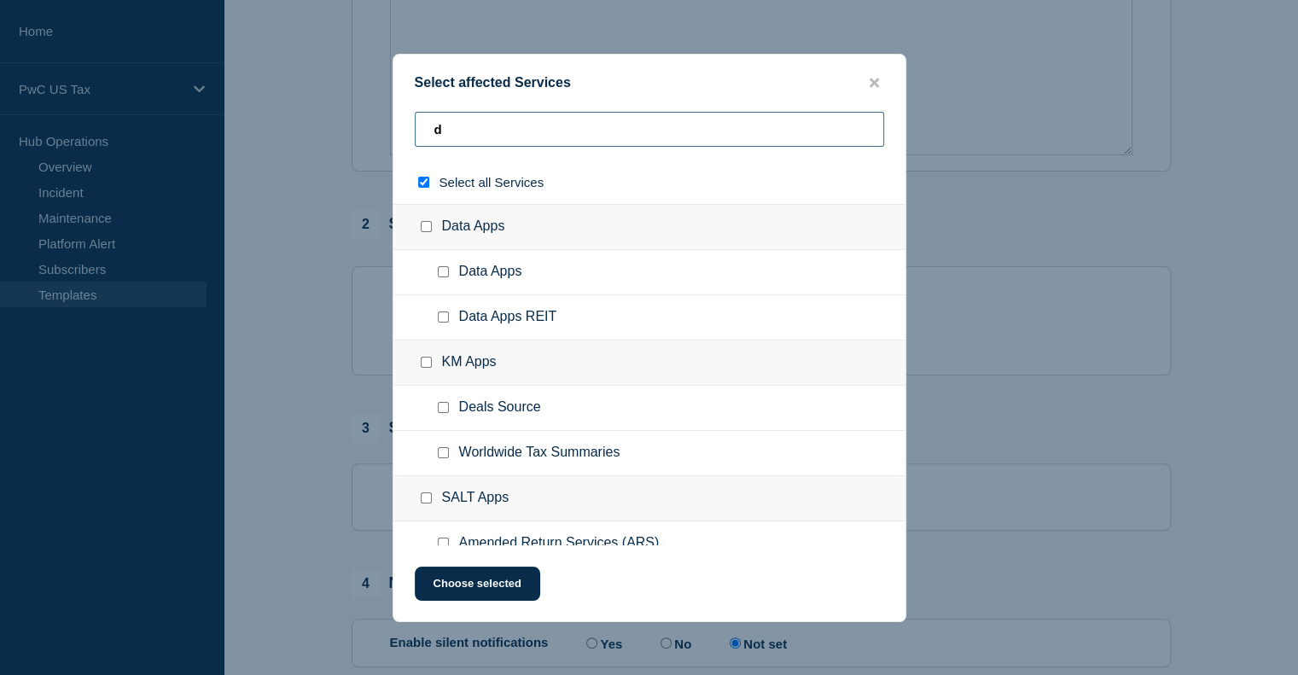
type input "dm"
checkbox input "true"
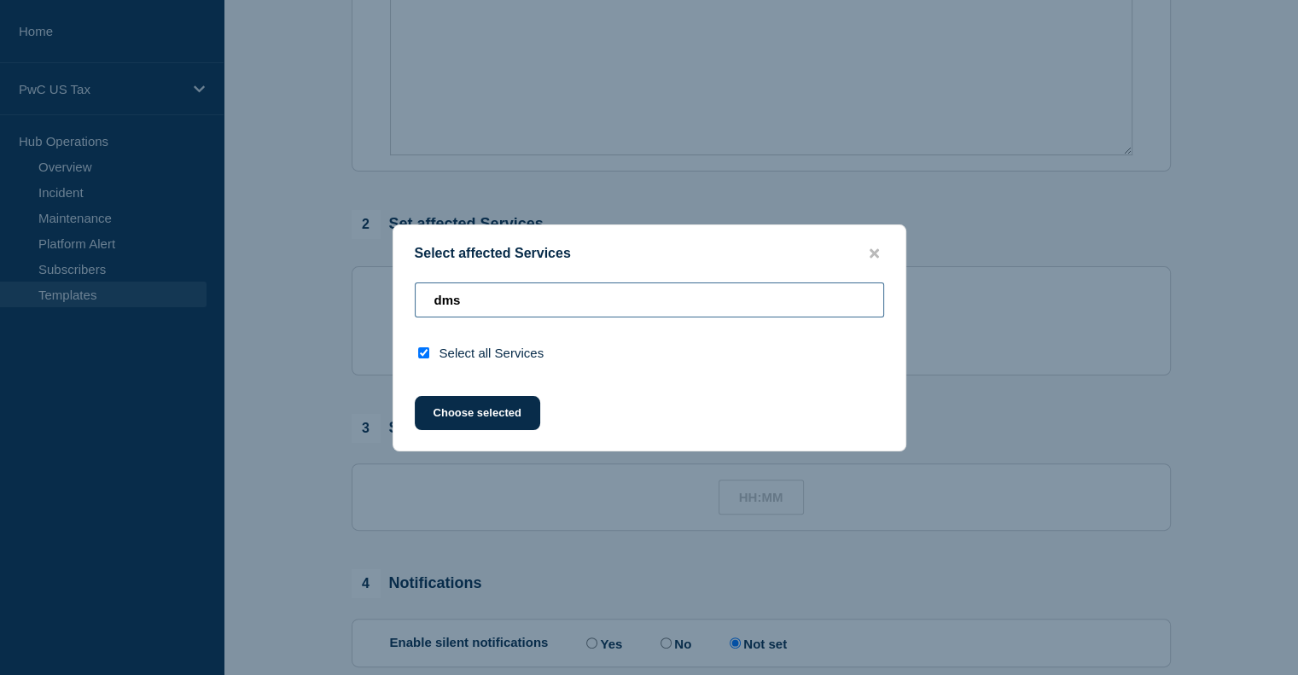
type input "dms"
click at [884, 248] on div "Select affected Services" at bounding box center [649, 254] width 512 height 16
click at [873, 257] on icon "close button" at bounding box center [873, 254] width 9 height 14
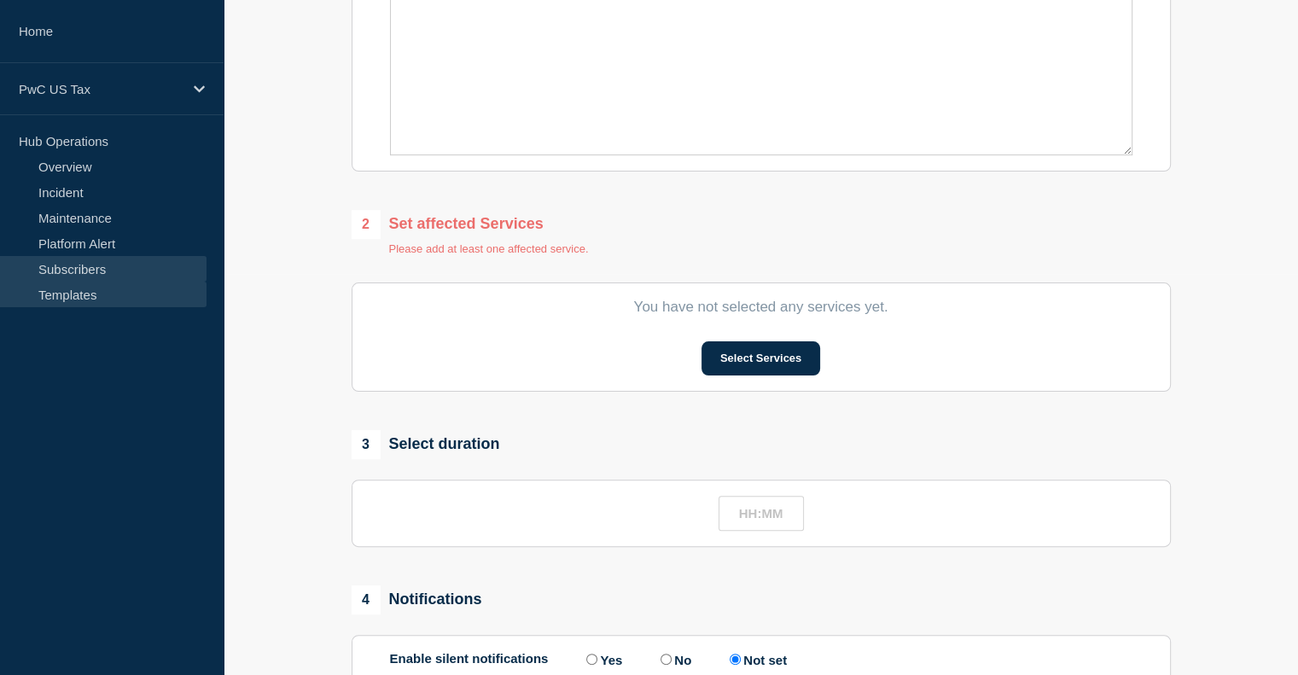
click at [60, 259] on link "Subscribers" at bounding box center [103, 269] width 206 height 26
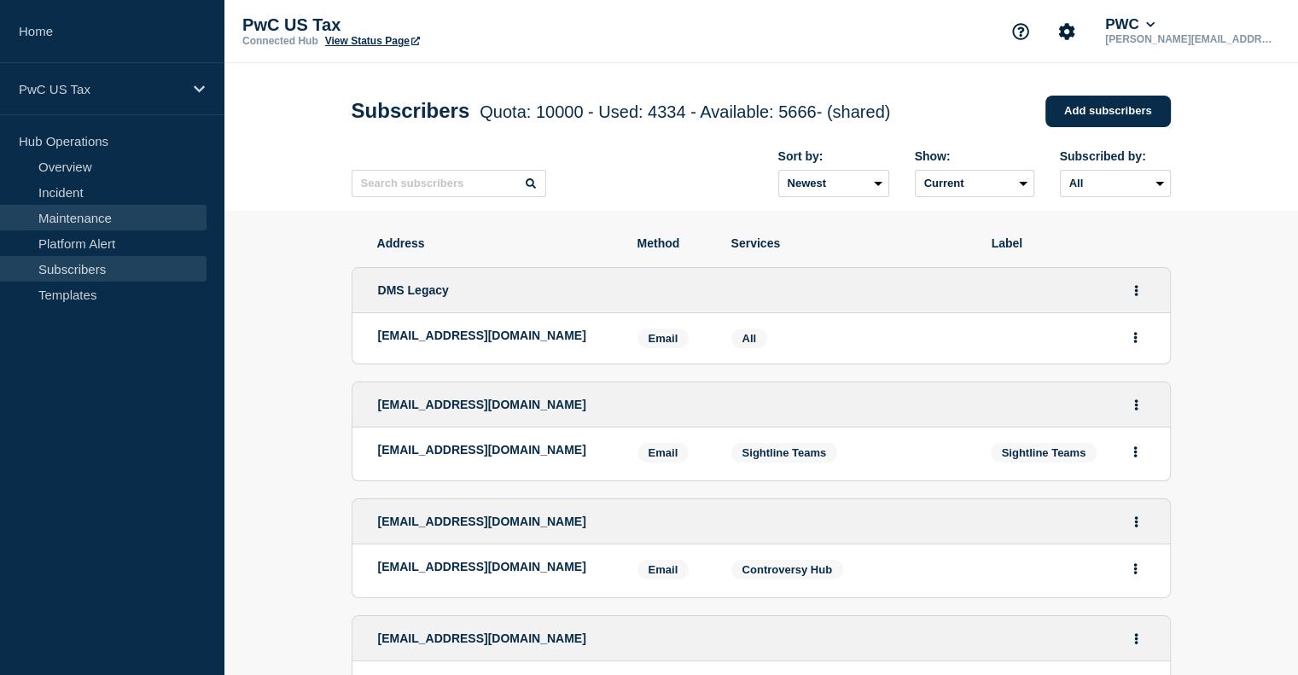
click at [65, 218] on link "Maintenance" at bounding box center [103, 218] width 206 height 26
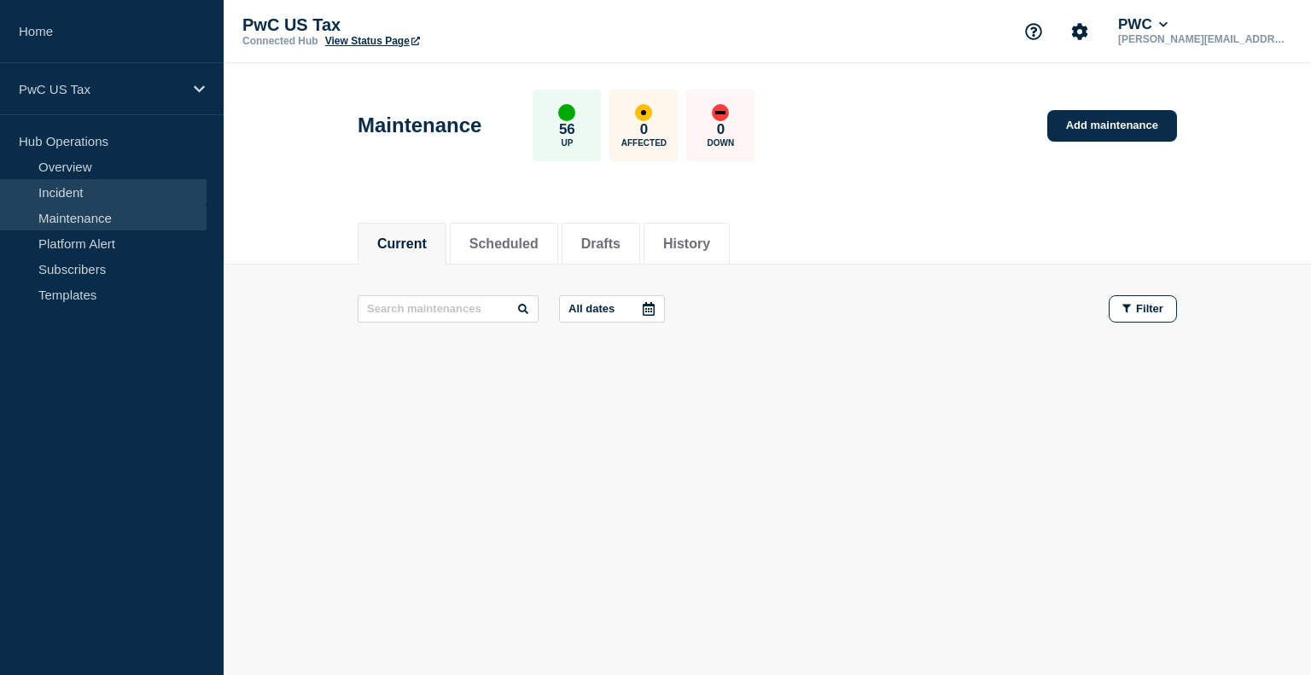
click at [61, 187] on link "Incident" at bounding box center [103, 192] width 206 height 26
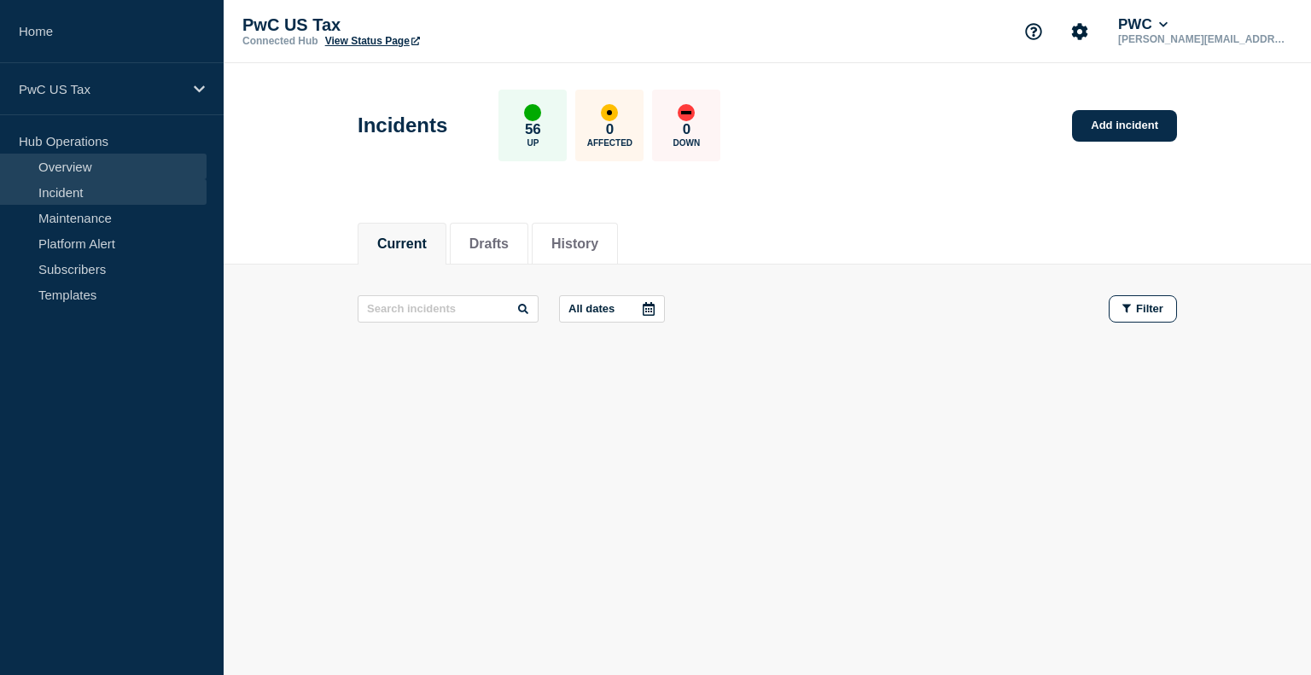
click at [75, 170] on link "Overview" at bounding box center [103, 167] width 206 height 26
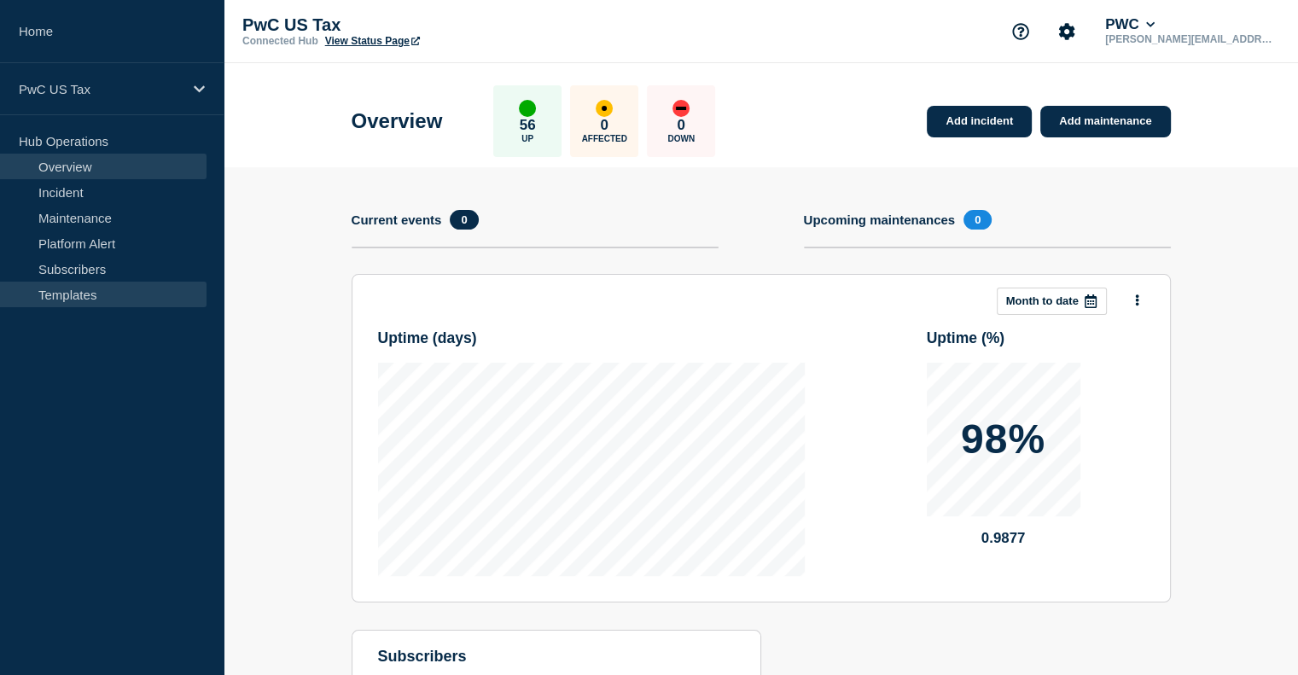
click at [75, 286] on link "Templates" at bounding box center [103, 295] width 206 height 26
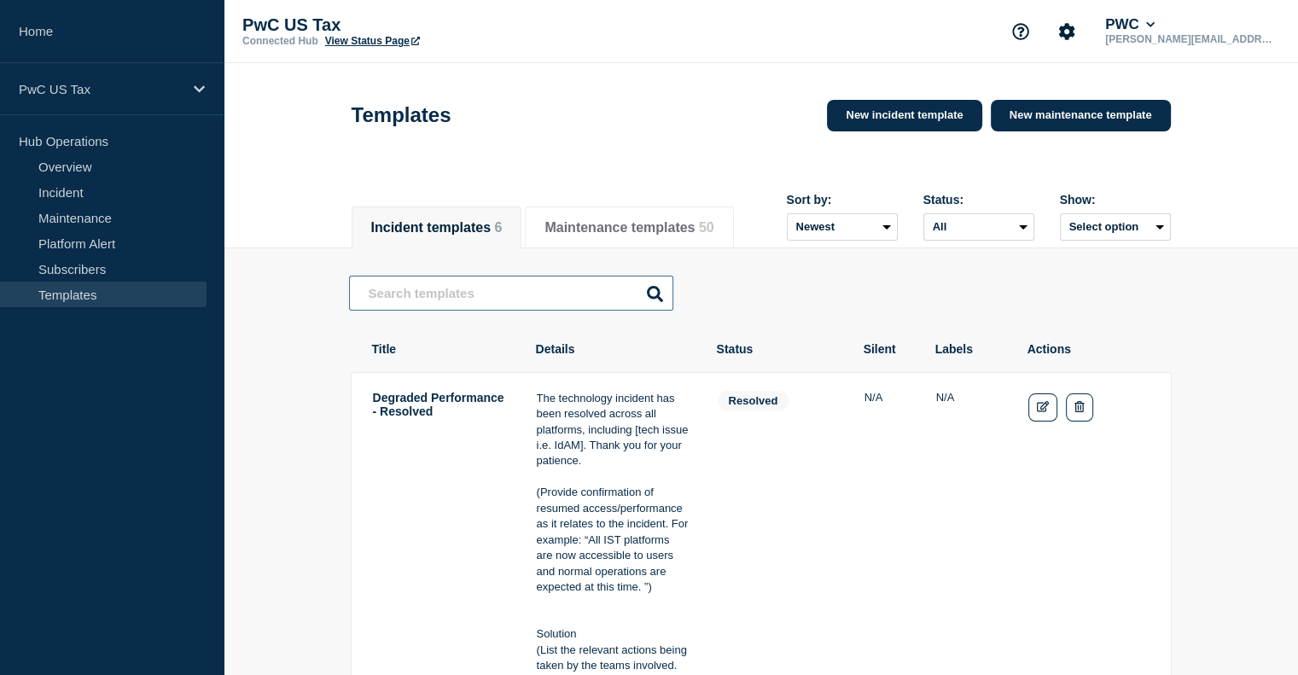
click at [471, 309] on input "text" at bounding box center [511, 293] width 324 height 35
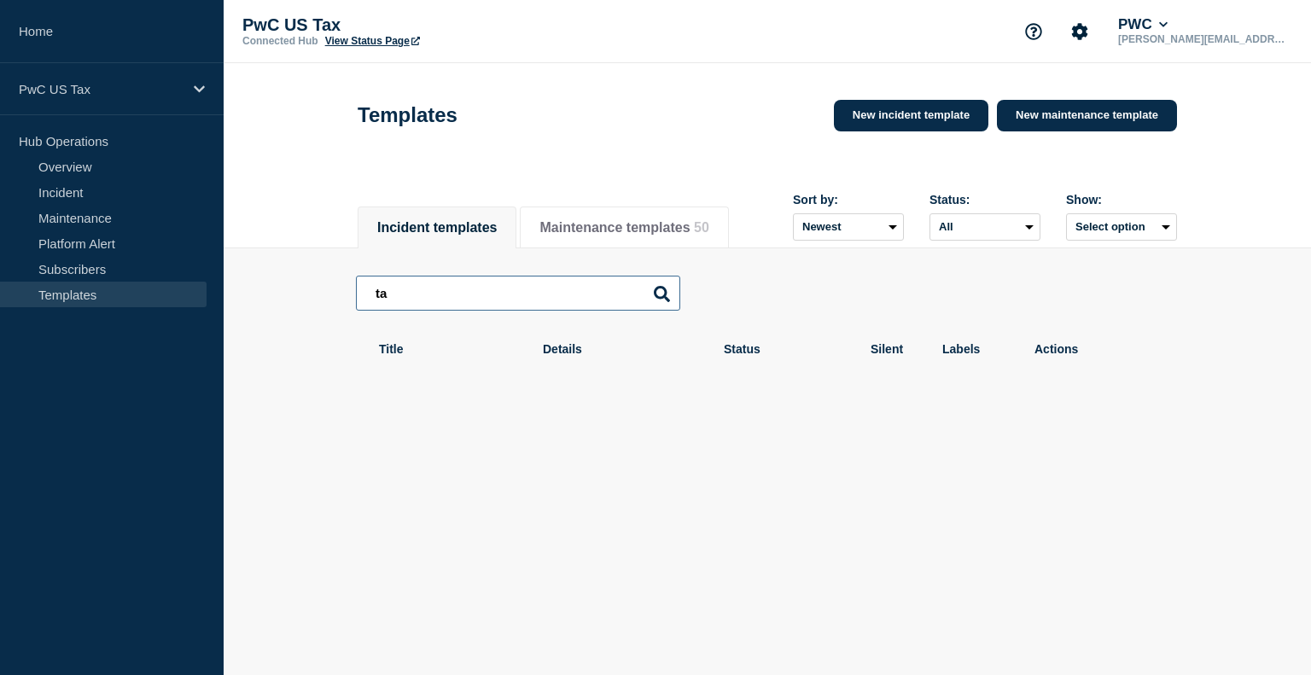
type input "t"
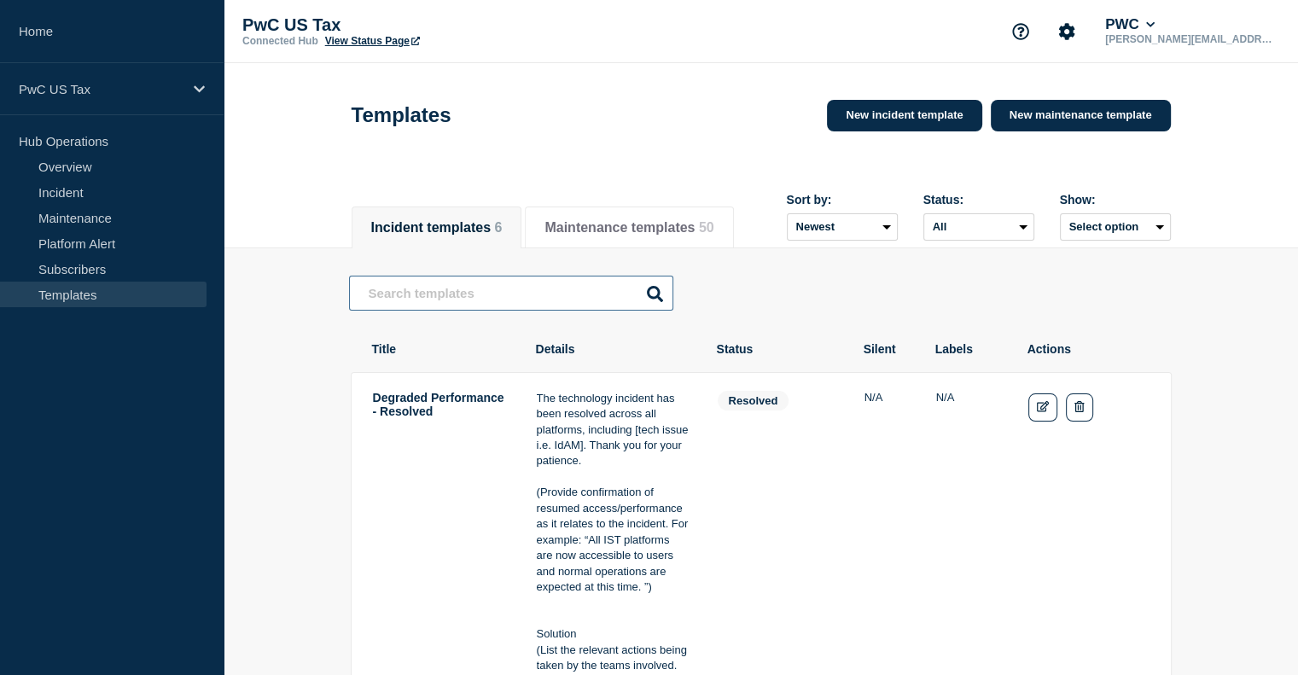
click at [538, 285] on input "text" at bounding box center [511, 293] width 324 height 35
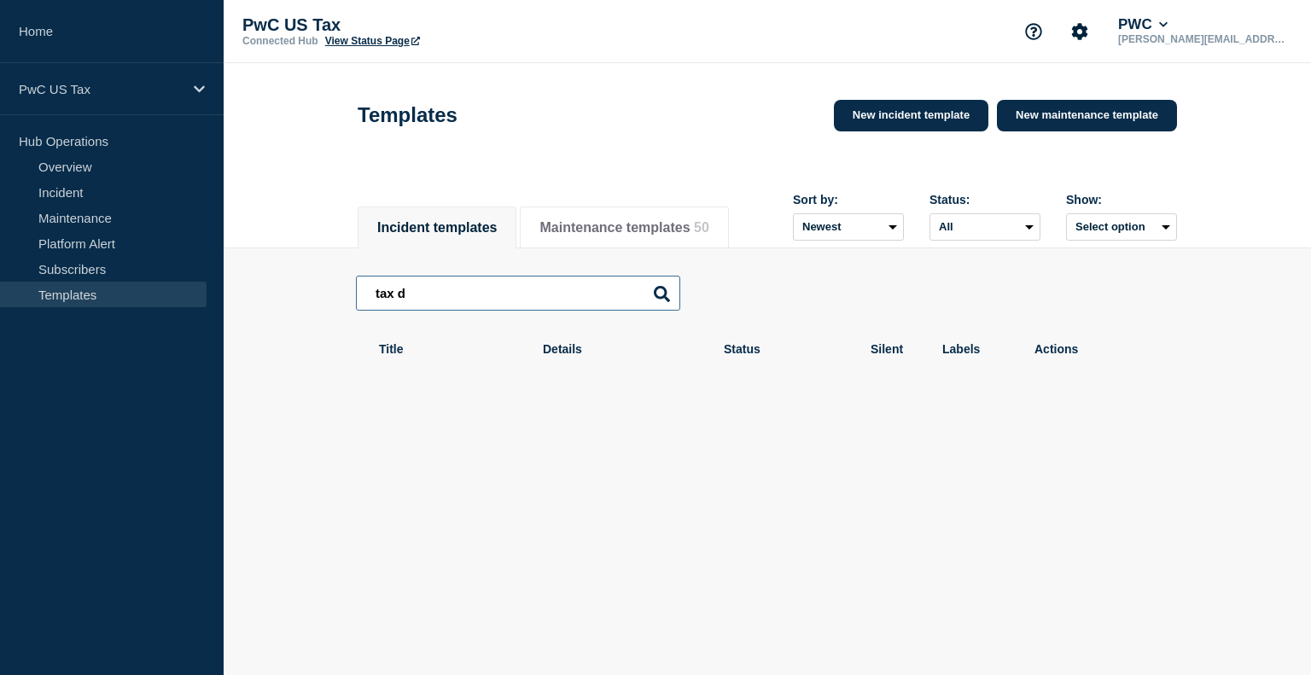
click at [530, 299] on input "tax d" at bounding box center [518, 293] width 324 height 35
type input "tax d"
click at [96, 214] on link "Maintenance" at bounding box center [103, 218] width 206 height 26
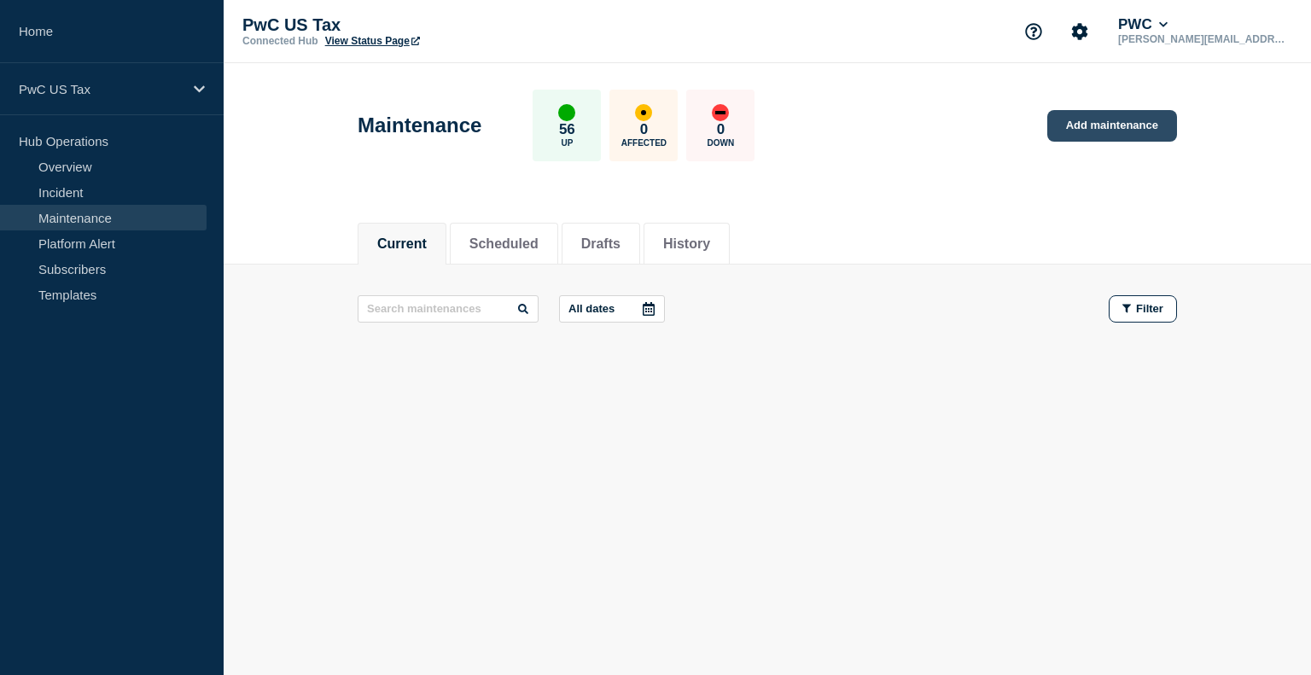
click at [1121, 132] on link "Add maintenance" at bounding box center [1112, 126] width 130 height 32
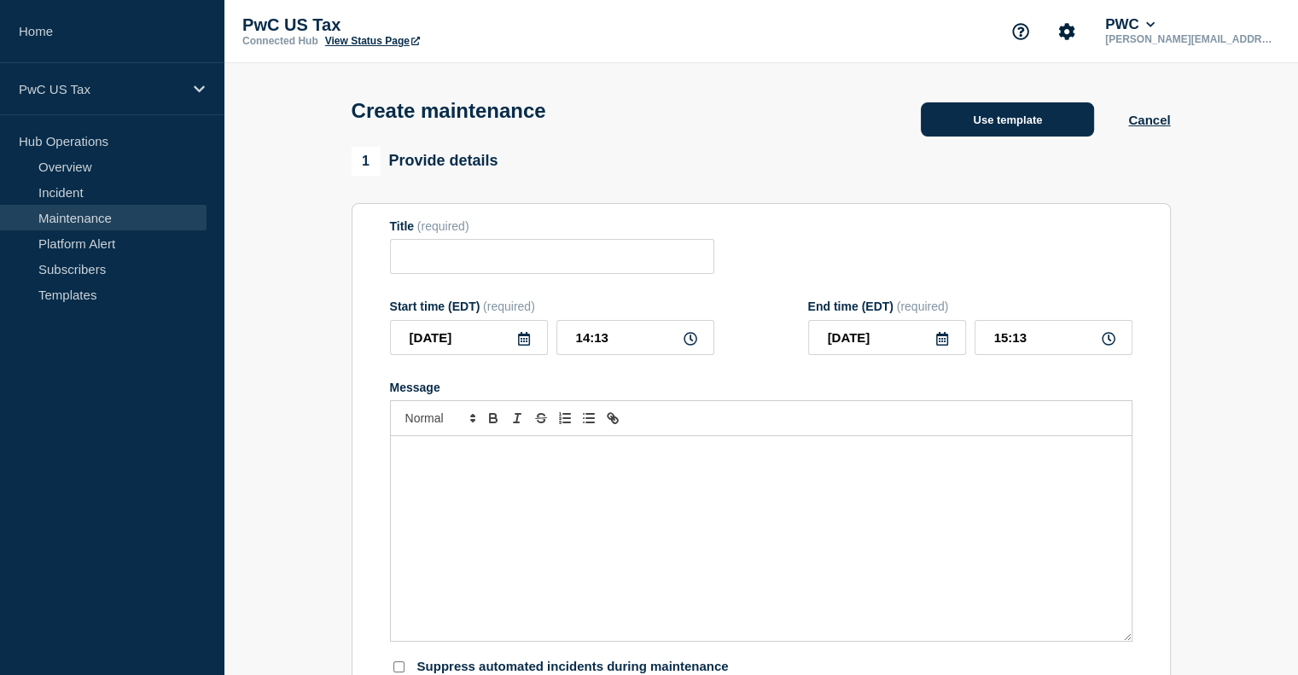
click at [1013, 125] on button "Use template" at bounding box center [1007, 119] width 173 height 34
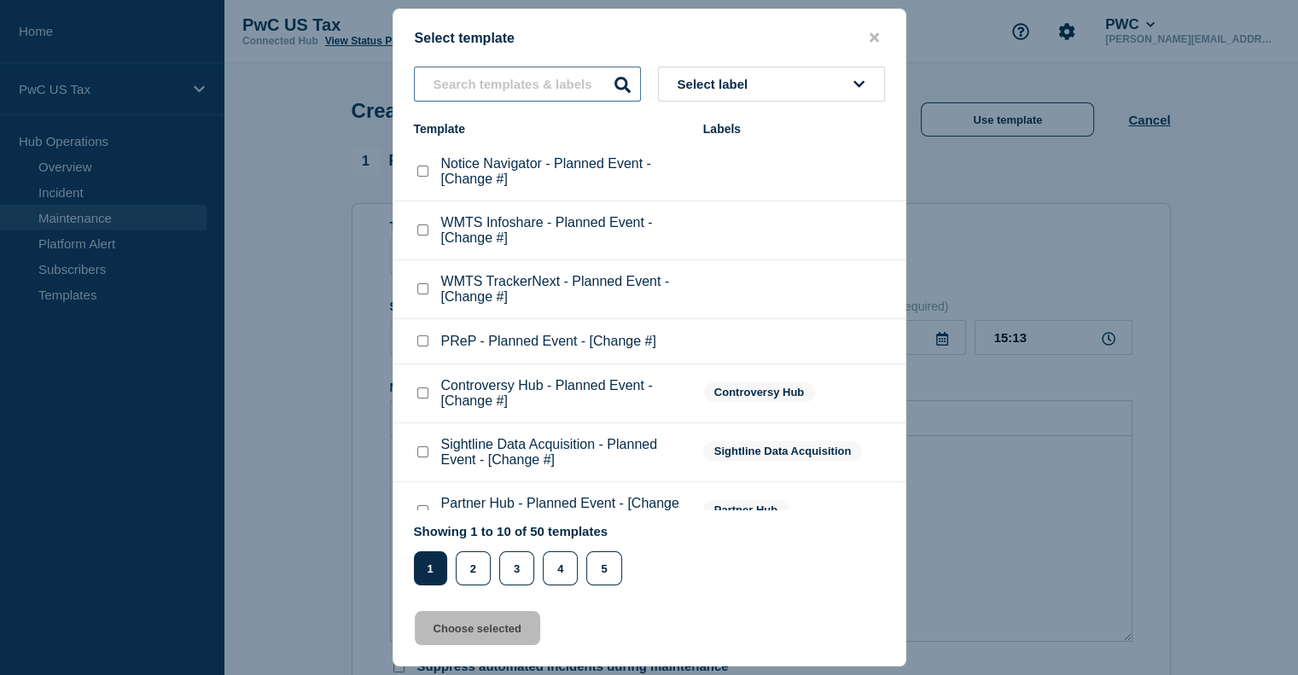
click at [456, 73] on input "text" at bounding box center [527, 84] width 227 height 35
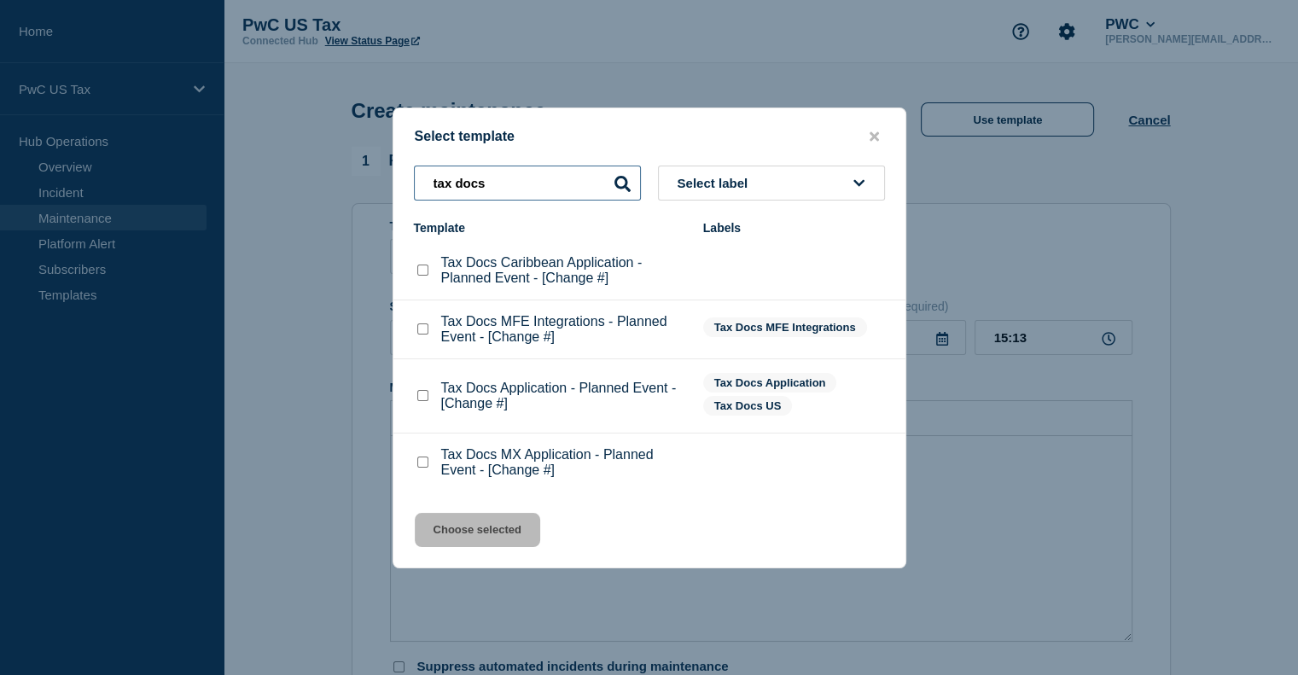
type input "tax docs"
click at [864, 129] on button "close button" at bounding box center [874, 137] width 20 height 16
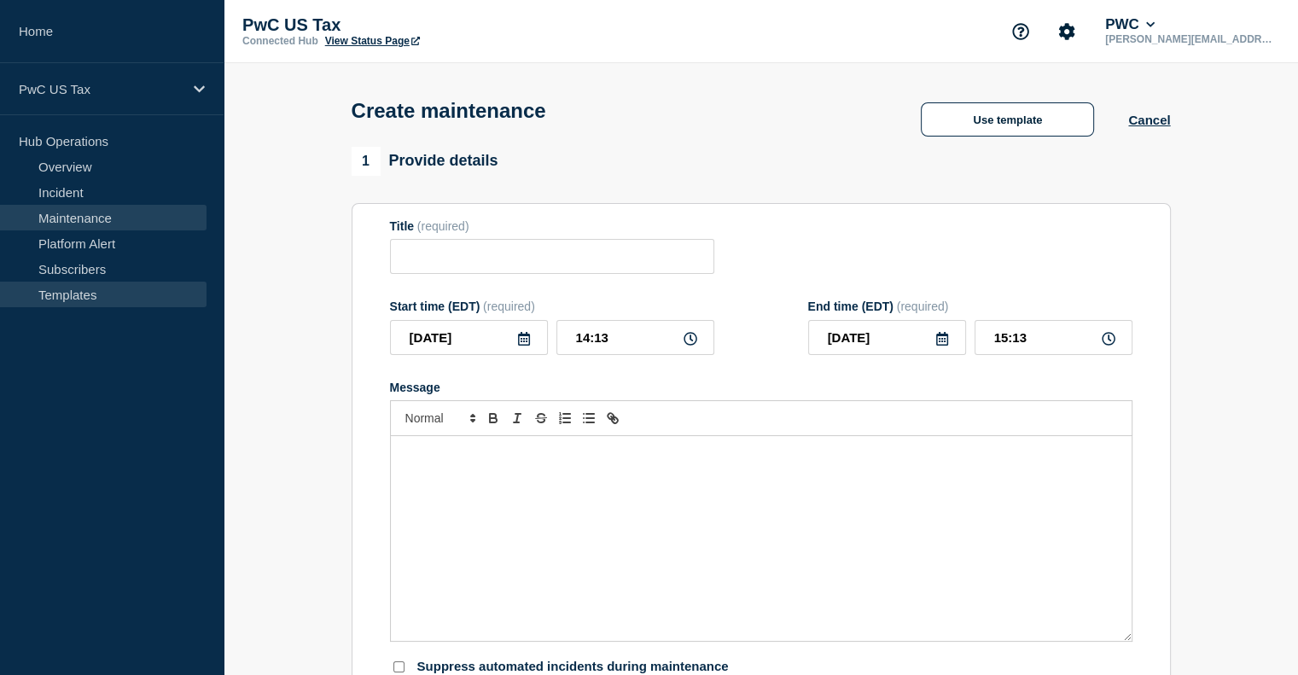
click at [75, 294] on link "Templates" at bounding box center [103, 295] width 206 height 26
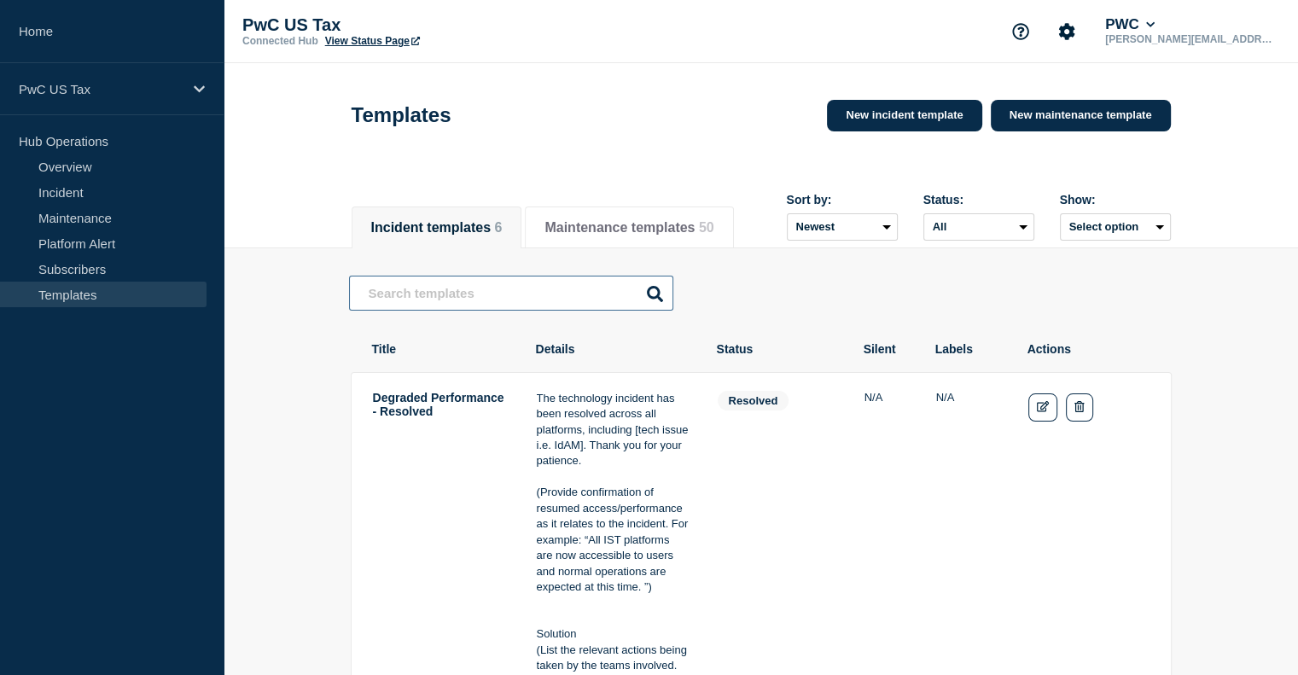
click at [444, 305] on input "text" at bounding box center [511, 293] width 324 height 35
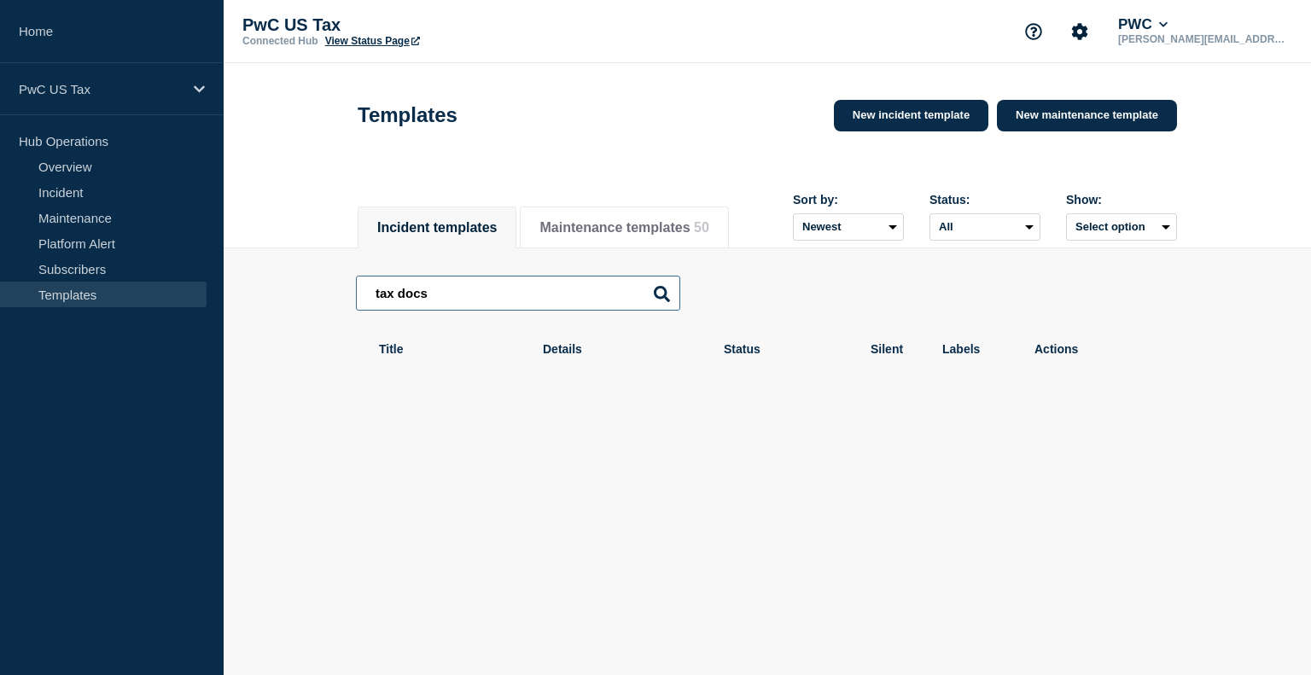
click at [406, 297] on input "tax docs" at bounding box center [518, 293] width 324 height 35
click at [398, 303] on input "tax docs" at bounding box center [518, 293] width 324 height 35
type input "taxdocs"
click at [524, 418] on div at bounding box center [766, 420] width 819 height 15
drag, startPoint x: 561, startPoint y: 305, endPoint x: 198, endPoint y: 305, distance: 362.6
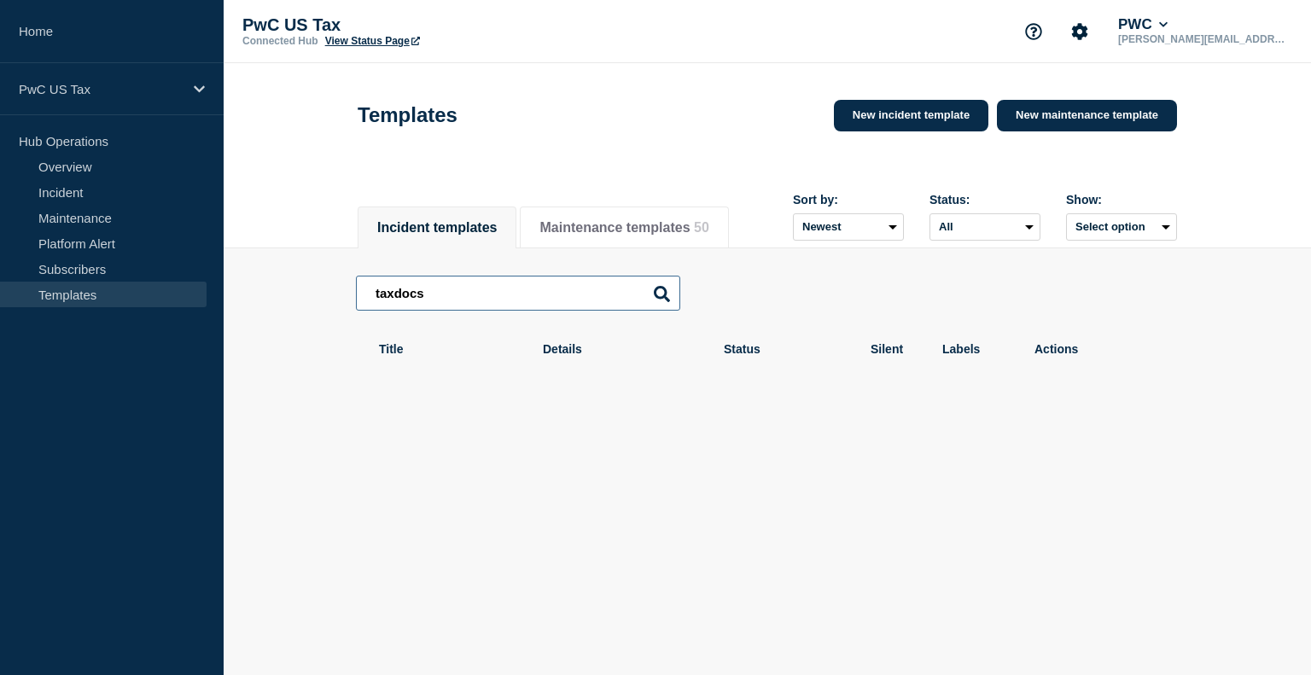
click at [198, 305] on div "Home PwC US Tax Hub Operations Overview Incident Maintenance Platform Alert Sub…" at bounding box center [655, 290] width 1311 height 581
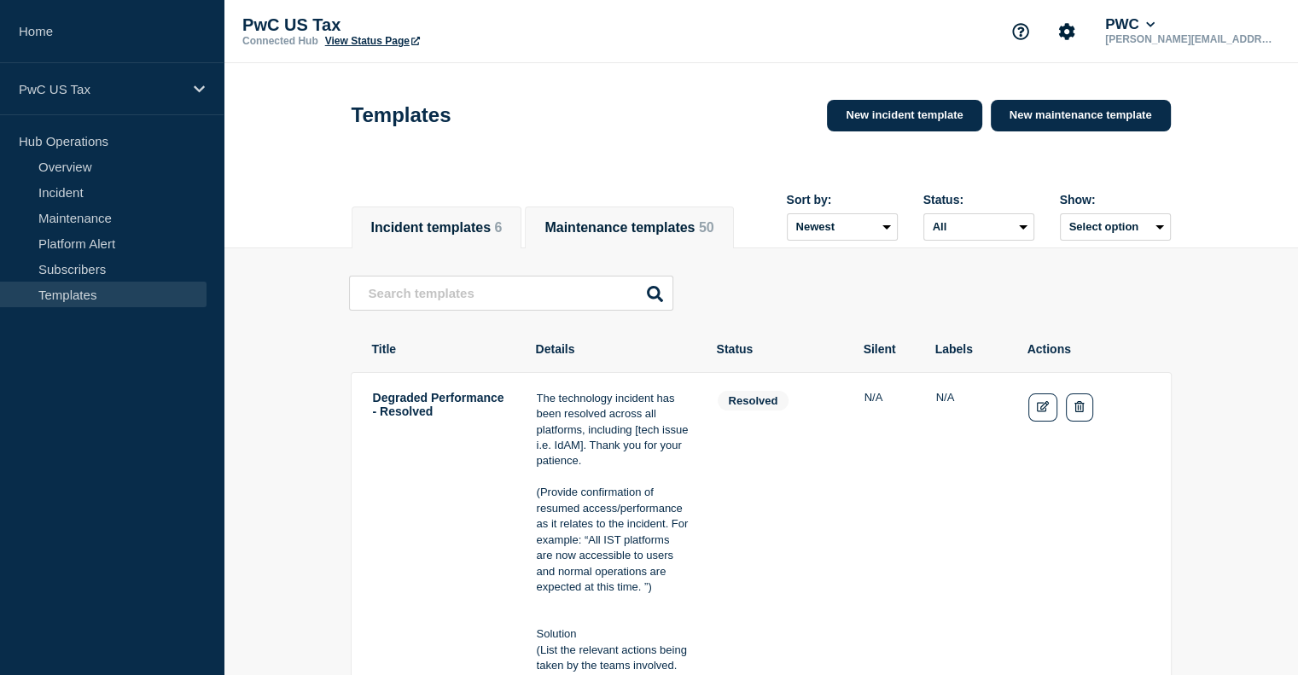
click at [699, 229] on span "50" at bounding box center [706, 227] width 15 height 15
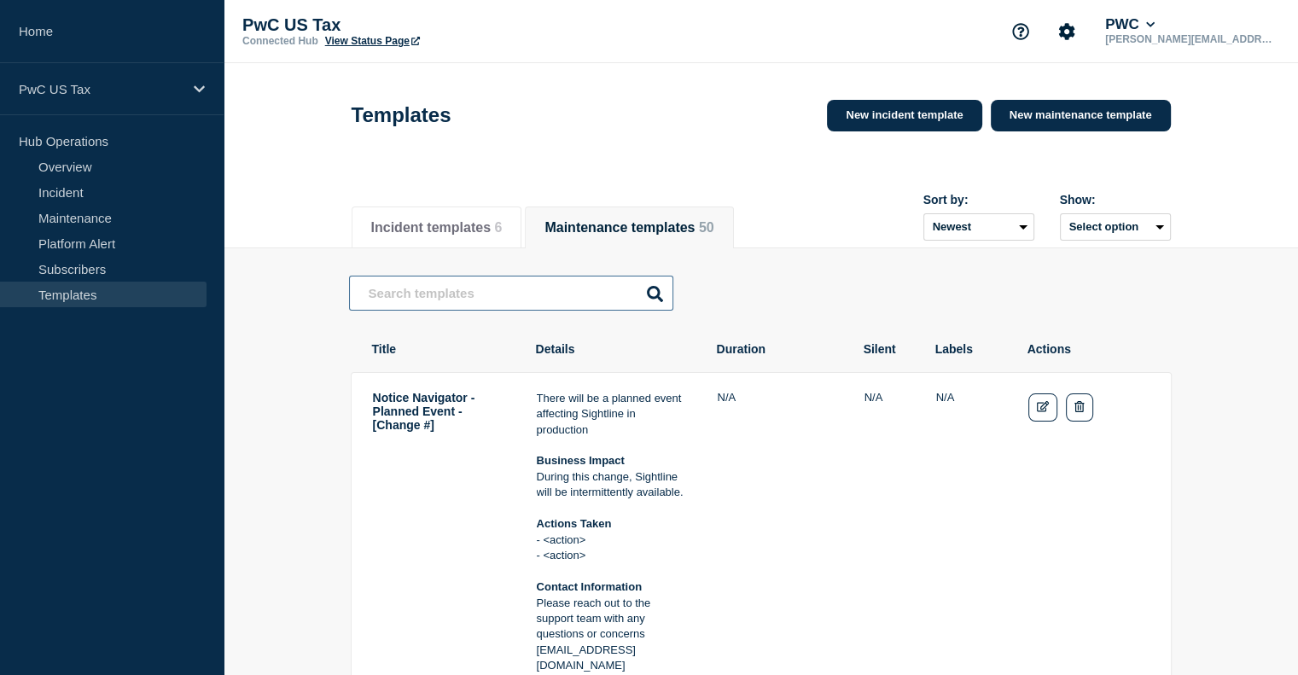
click at [475, 306] on input "text" at bounding box center [511, 293] width 324 height 35
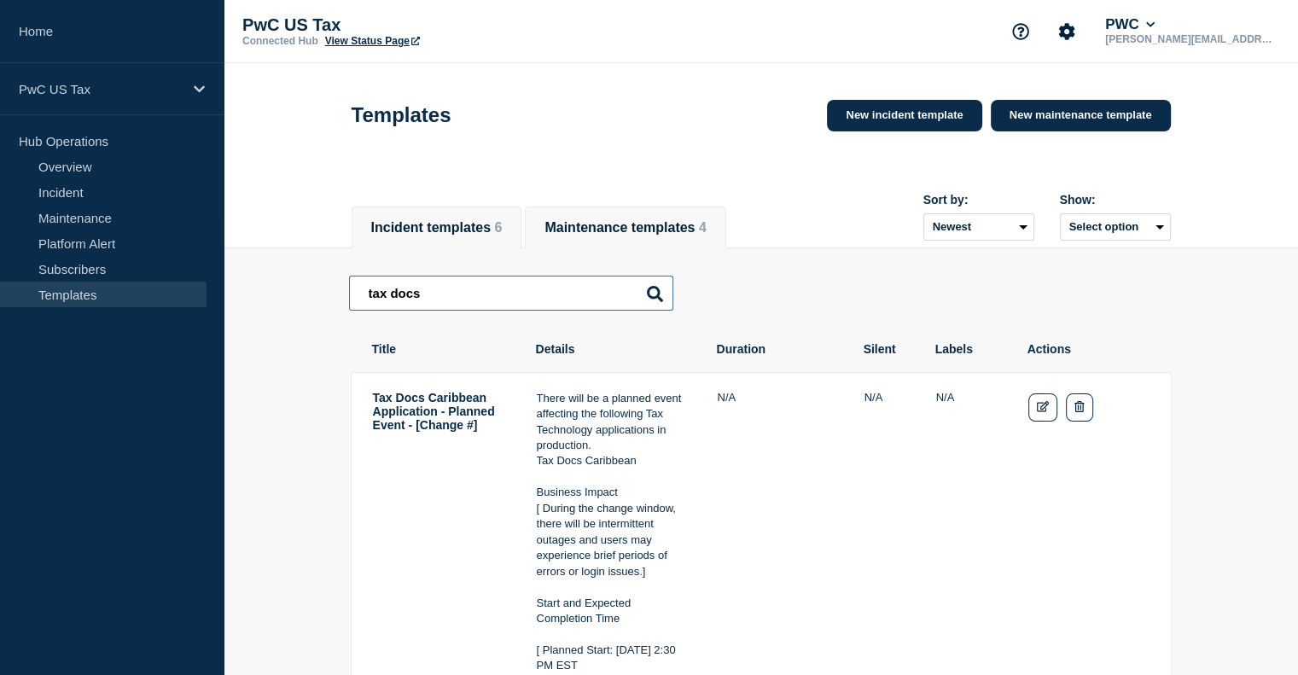
type input "tax docs"
click at [430, 230] on button "Incident templates 6" at bounding box center [436, 227] width 131 height 15
